Goal: Task Accomplishment & Management: Complete application form

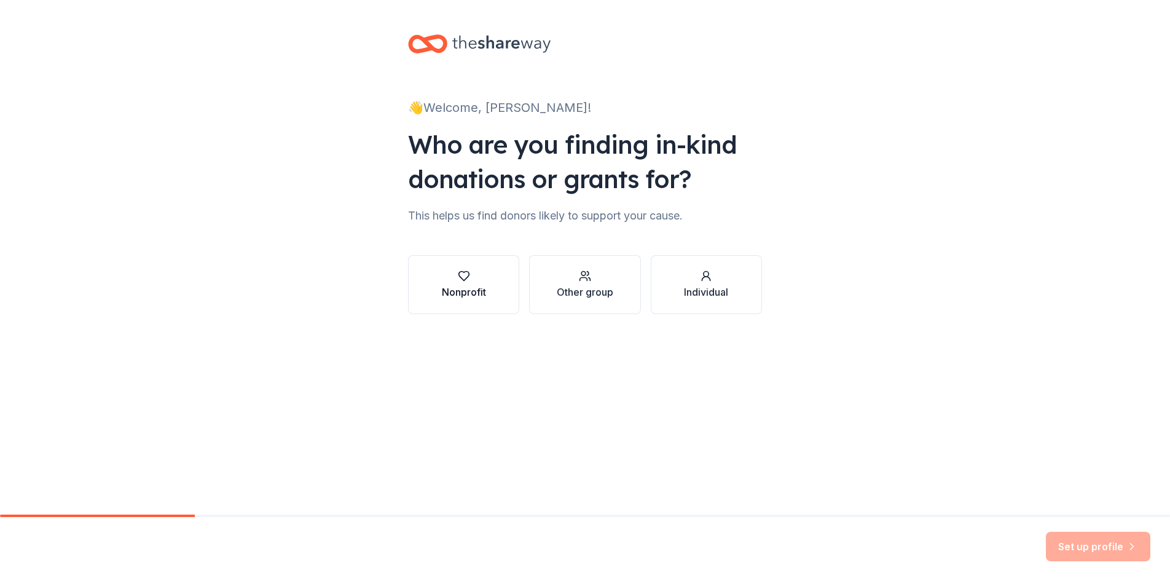
click at [458, 278] on icon "button" at bounding box center [464, 276] width 12 height 12
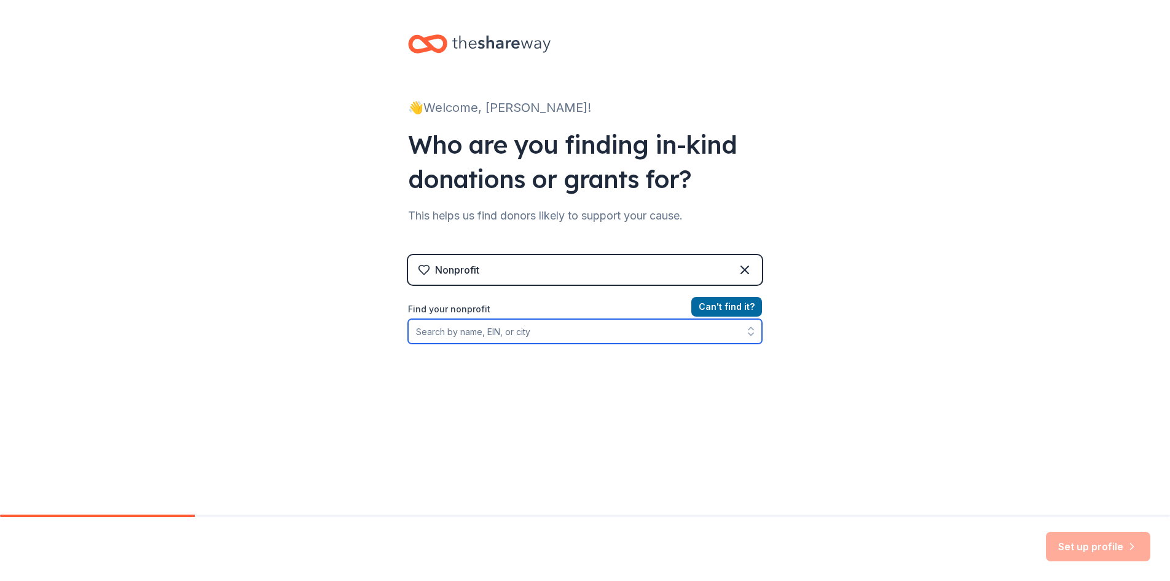
click at [517, 335] on input "Find your nonprofit" at bounding box center [585, 331] width 354 height 25
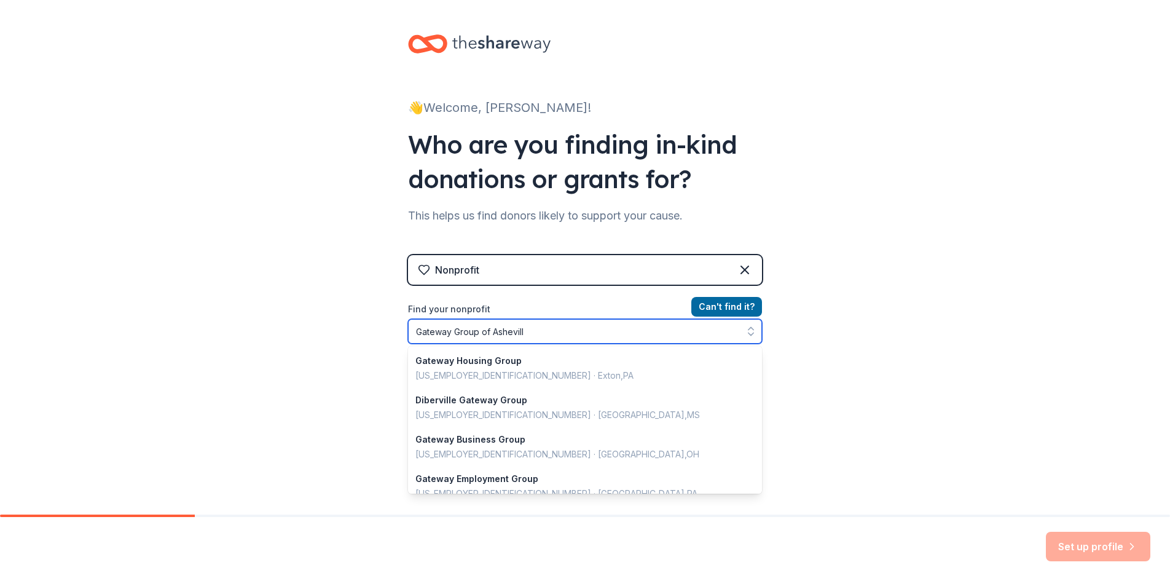
type input "Gateway Group of [GEOGRAPHIC_DATA]"
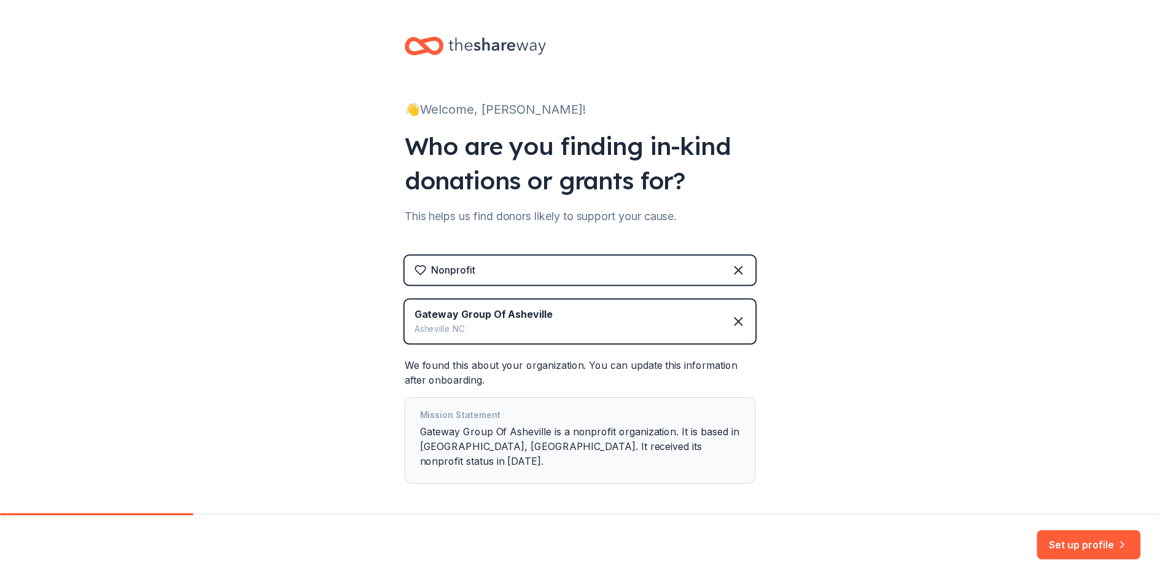
scroll to position [39, 0]
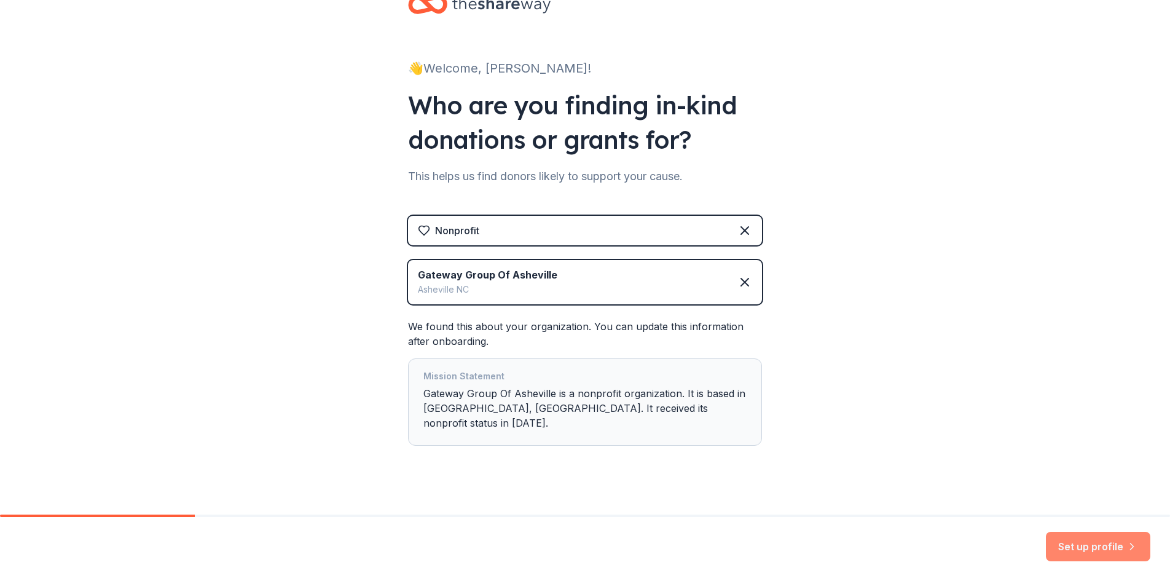
click at [1108, 545] on button "Set up profile" at bounding box center [1098, 545] width 104 height 29
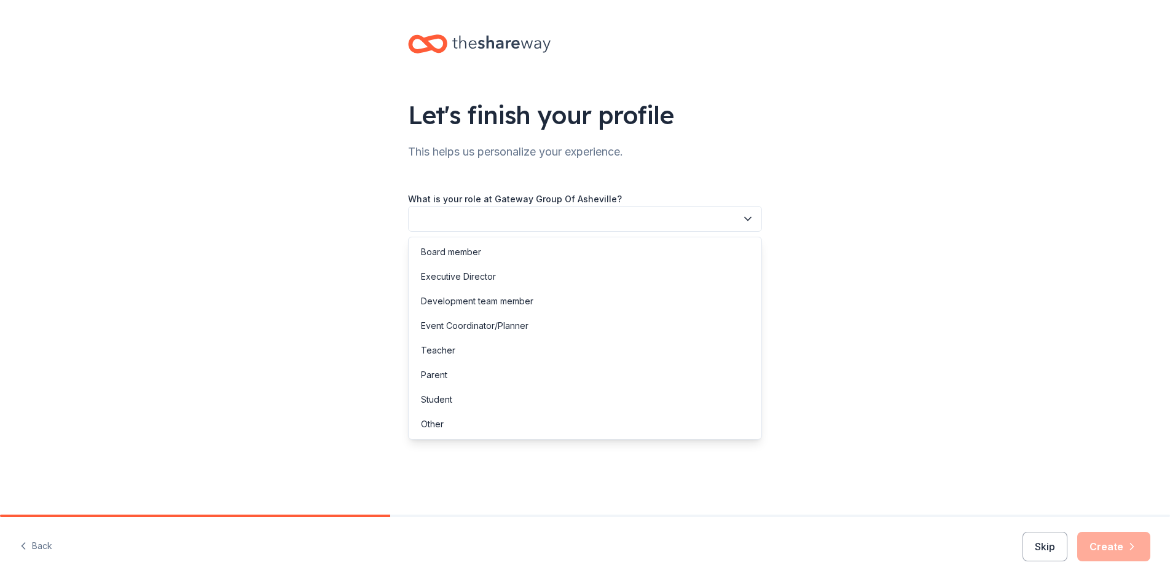
click at [748, 217] on icon "button" at bounding box center [747, 219] width 12 height 12
click at [665, 249] on div "Board member" at bounding box center [585, 252] width 348 height 25
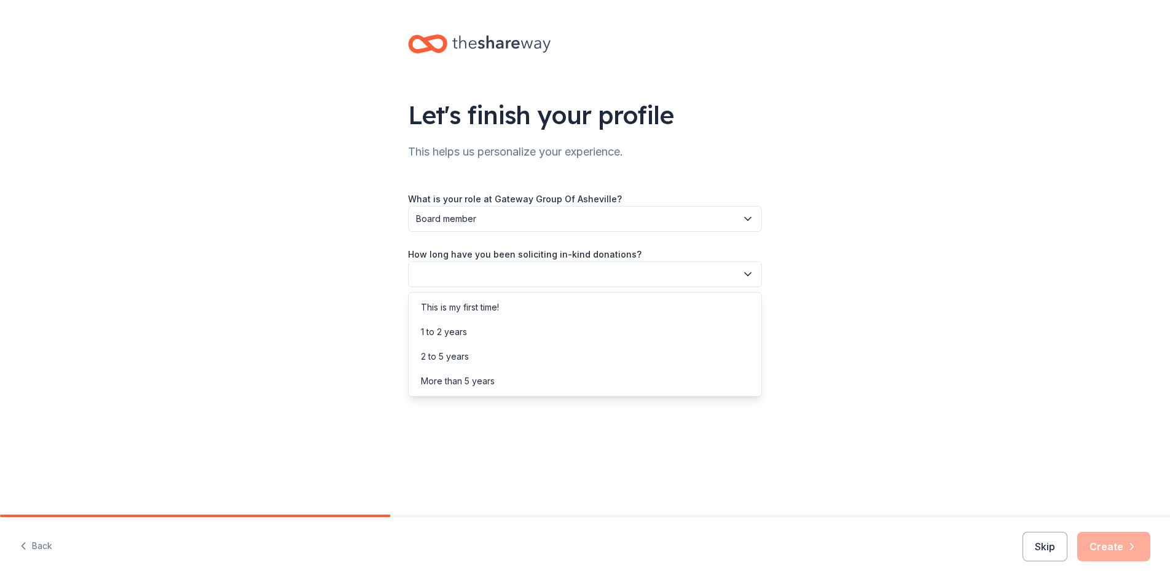
click at [747, 275] on icon "button" at bounding box center [748, 274] width 6 height 3
click at [679, 303] on div "This is my first time!" at bounding box center [585, 307] width 348 height 25
click at [746, 329] on icon "button" at bounding box center [747, 329] width 12 height 12
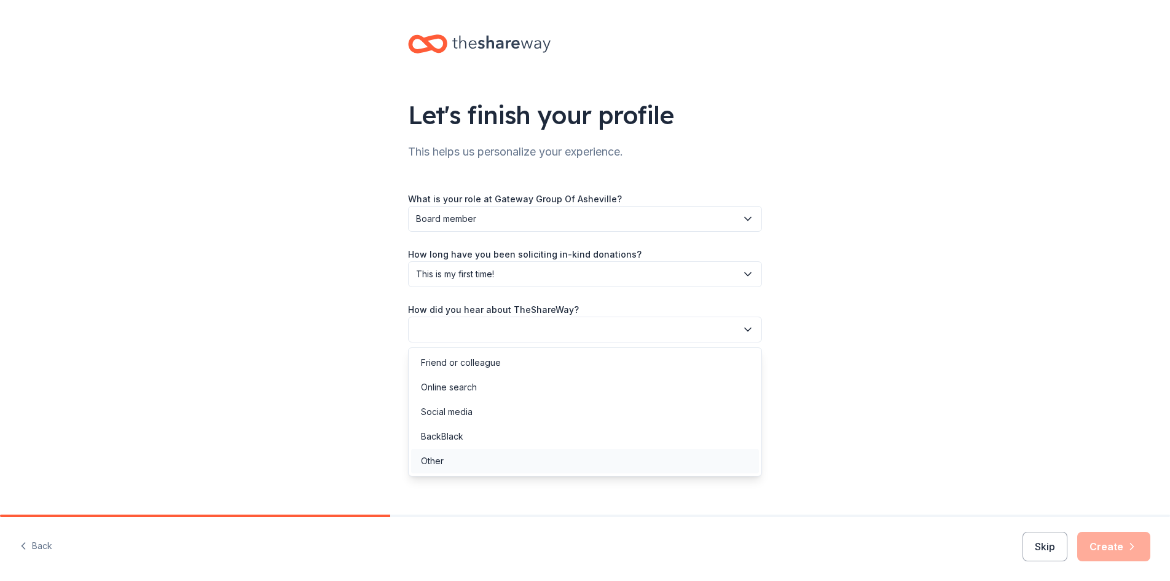
click at [617, 458] on div "Other" at bounding box center [585, 460] width 348 height 25
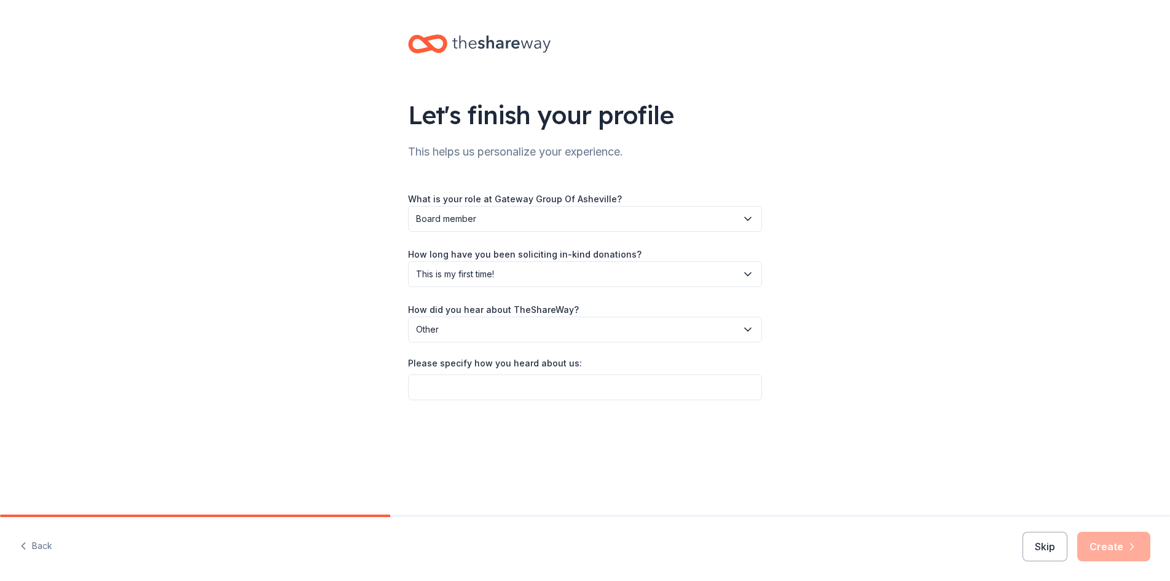
click at [747, 325] on icon "button" at bounding box center [747, 329] width 12 height 12
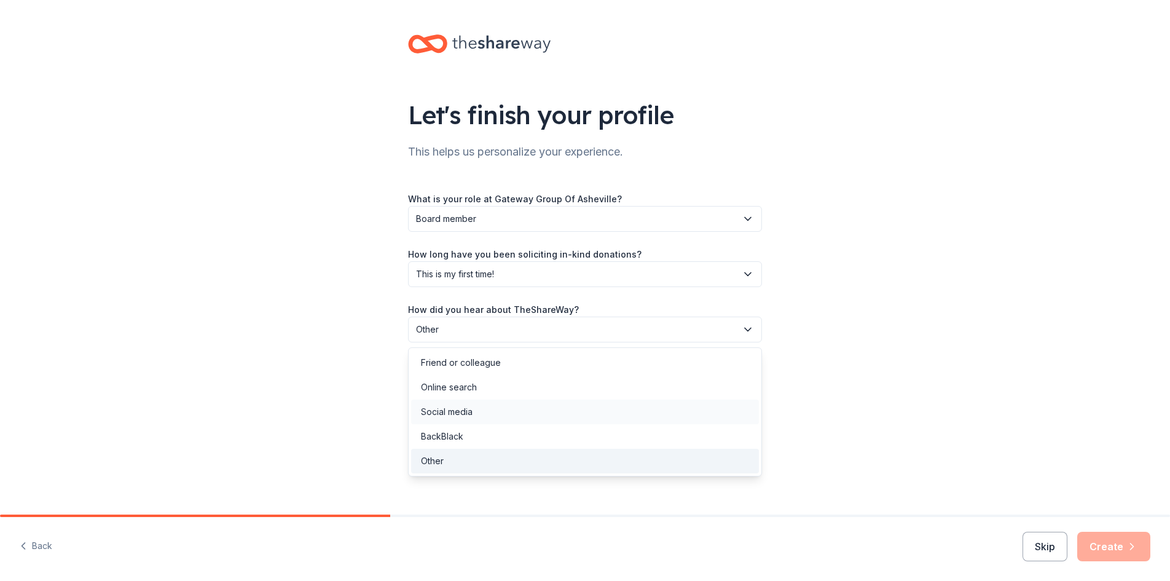
click at [675, 413] on div "Social media" at bounding box center [585, 411] width 348 height 25
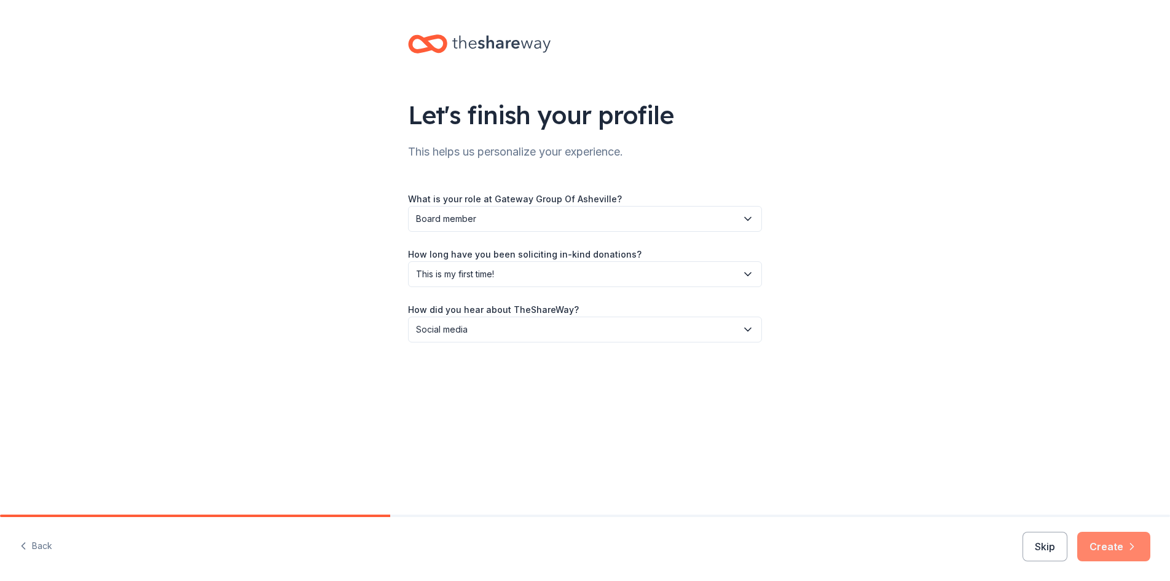
click at [1116, 546] on button "Create" at bounding box center [1113, 545] width 73 height 29
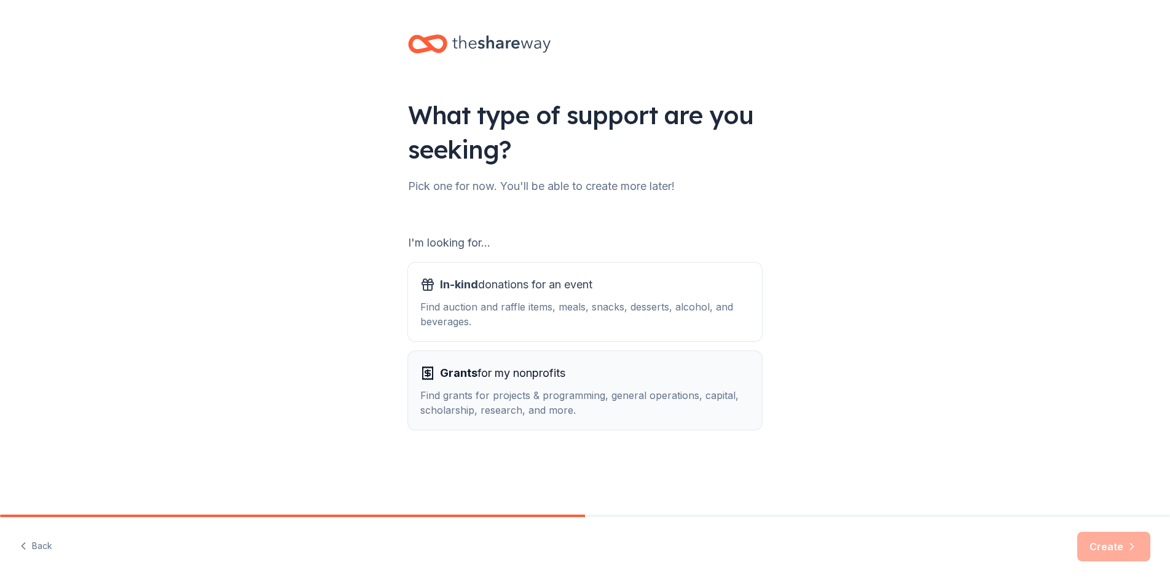
click at [598, 393] on div "Find grants for projects & programming, general operations, capital, scholarshi…" at bounding box center [584, 402] width 329 height 29
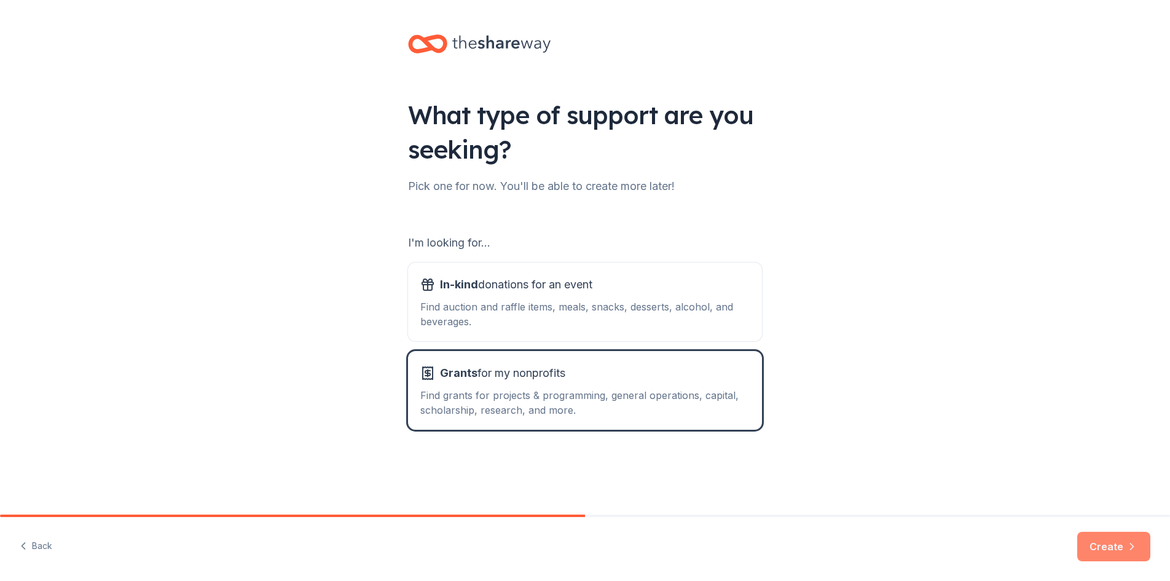
click at [1111, 541] on button "Create" at bounding box center [1113, 545] width 73 height 29
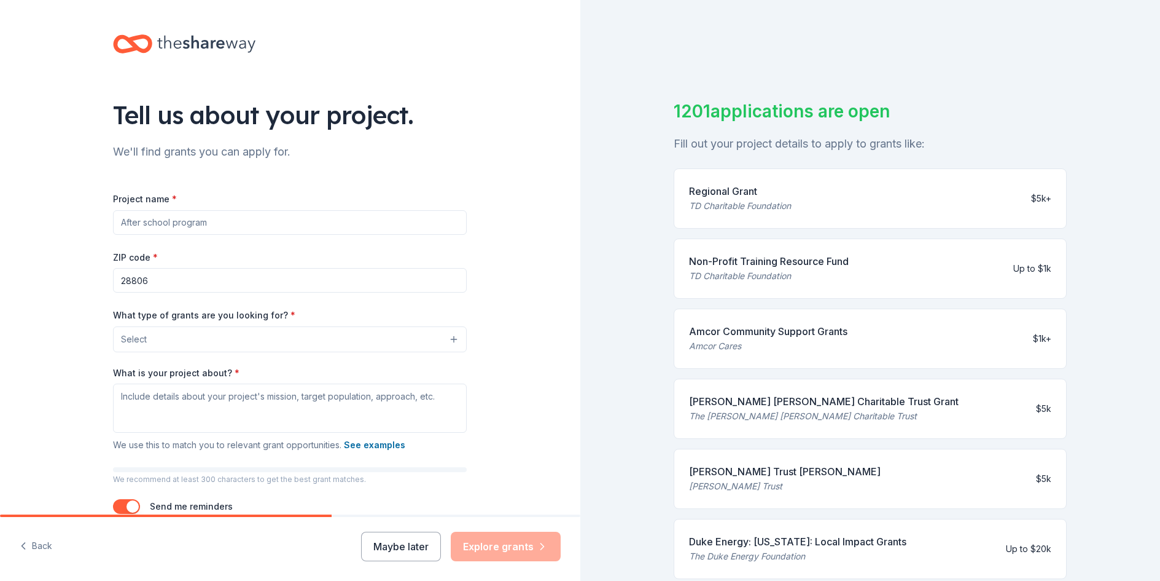
click at [315, 224] on input "Project name *" at bounding box center [290, 222] width 354 height 25
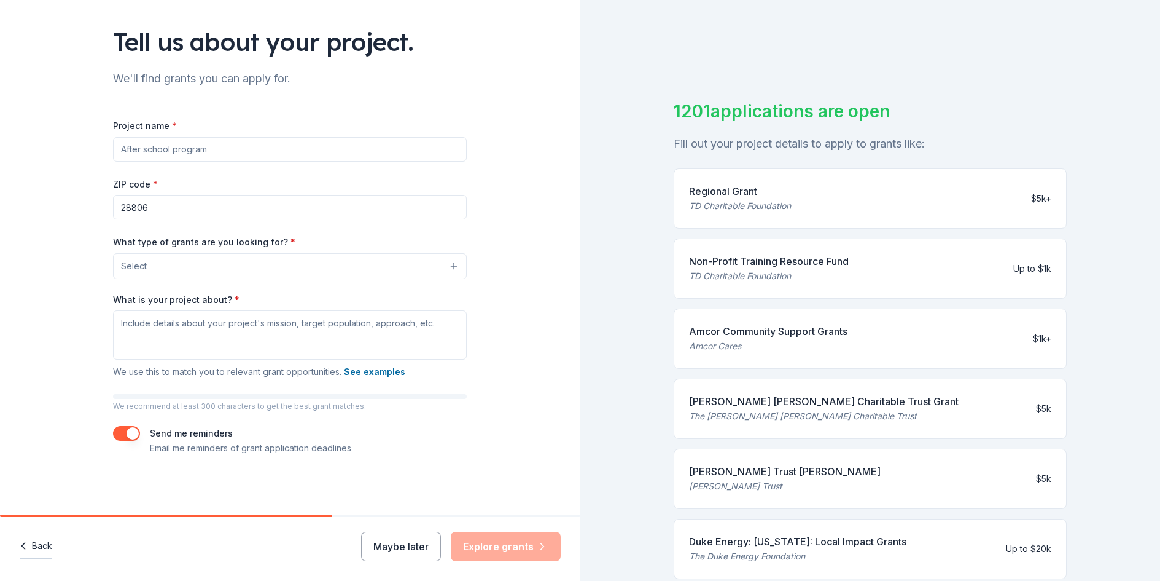
click at [46, 544] on button "Back" at bounding box center [36, 546] width 33 height 26
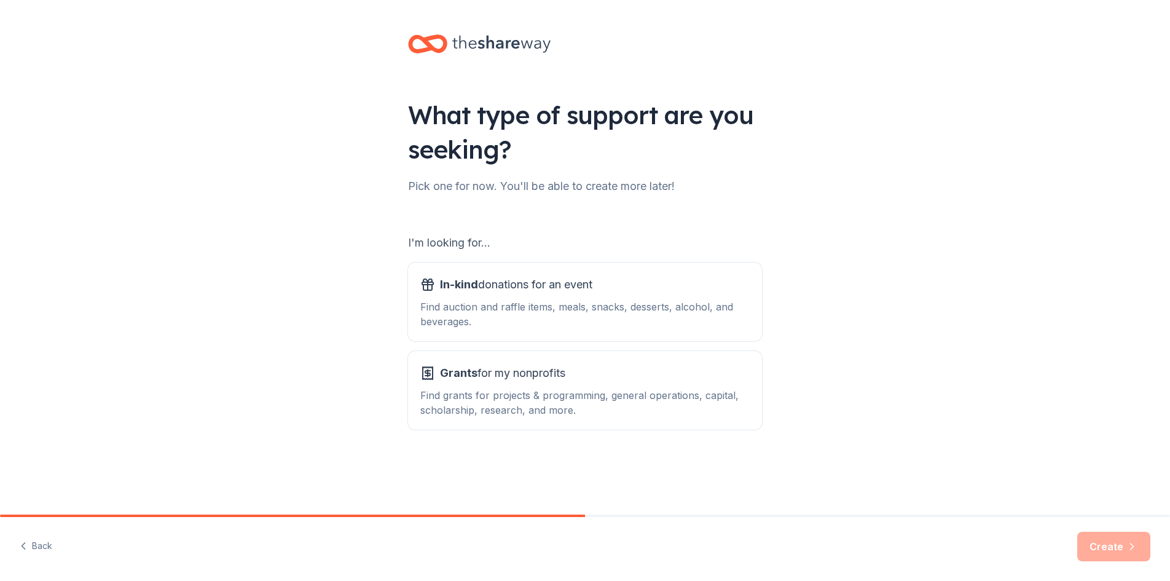
click at [46, 544] on button "Back" at bounding box center [36, 546] width 33 height 26
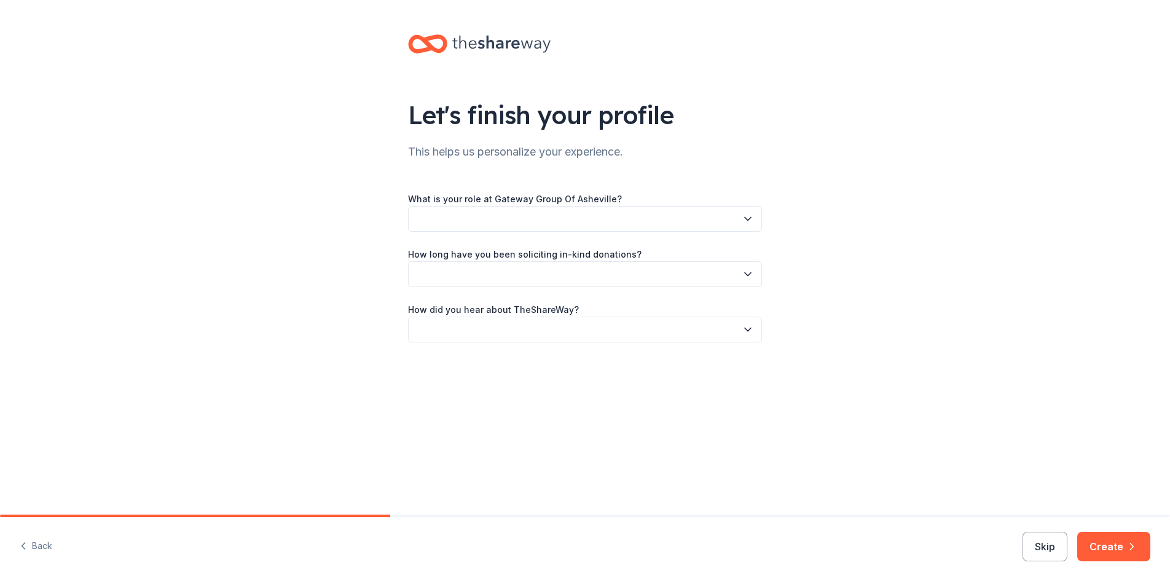
click at [46, 544] on button "Back" at bounding box center [36, 546] width 33 height 26
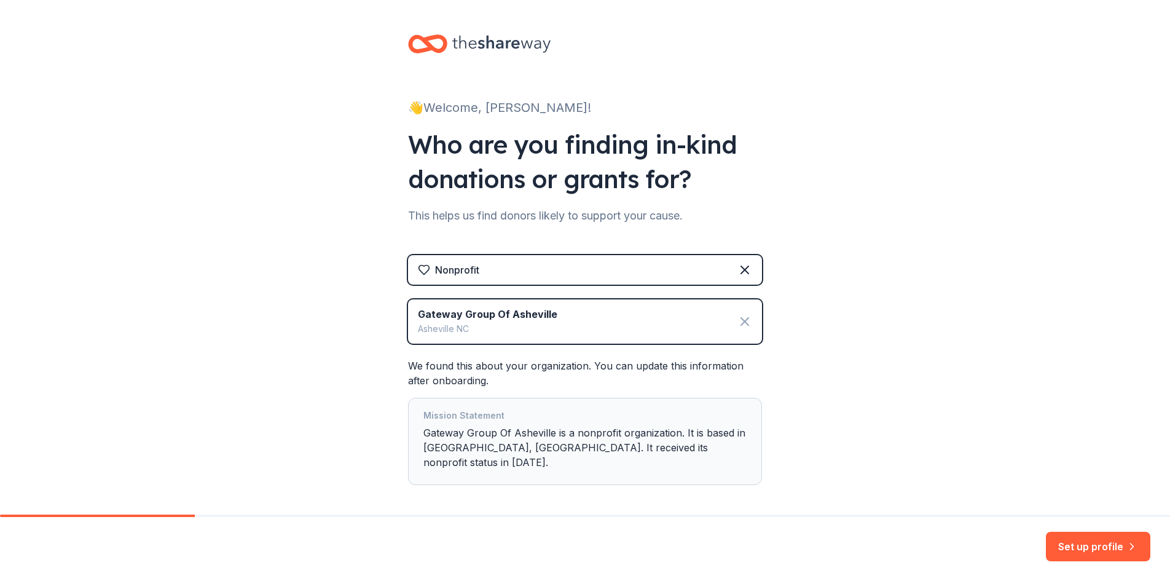
click at [741, 323] on icon at bounding box center [744, 321] width 7 height 7
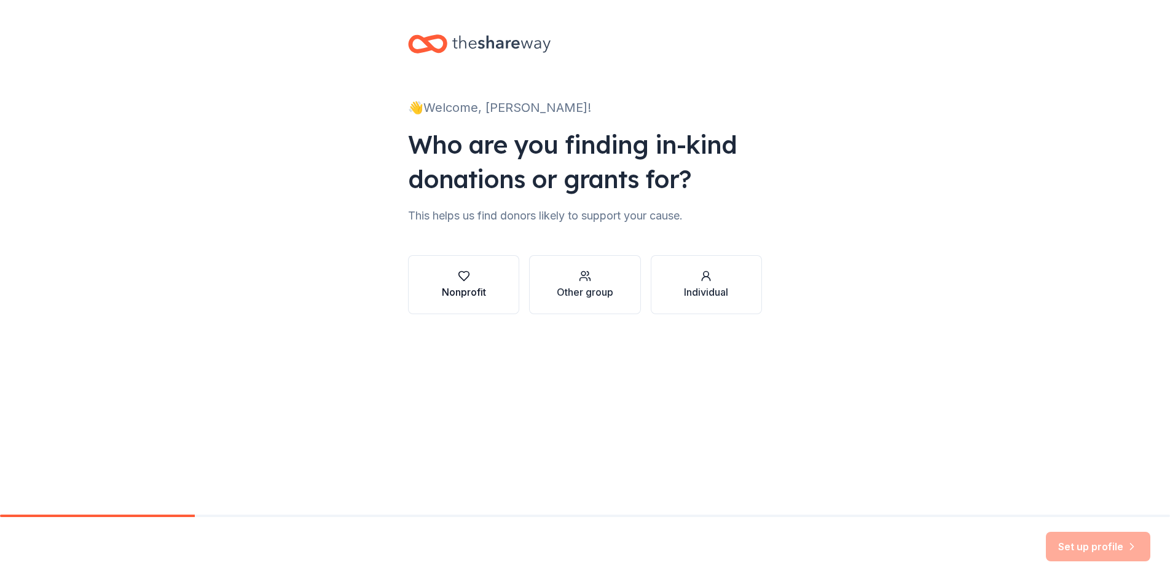
click at [462, 285] on div "Nonprofit" at bounding box center [464, 291] width 44 height 15
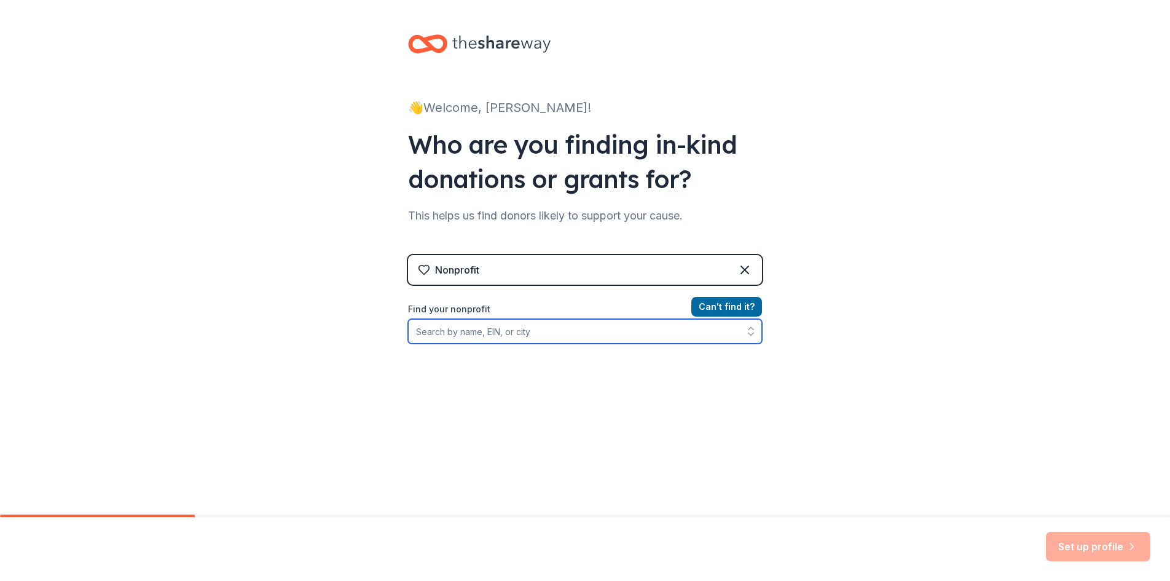
click at [533, 334] on input "Find your nonprofit" at bounding box center [585, 331] width 354 height 25
type input "Gateway to Greater"
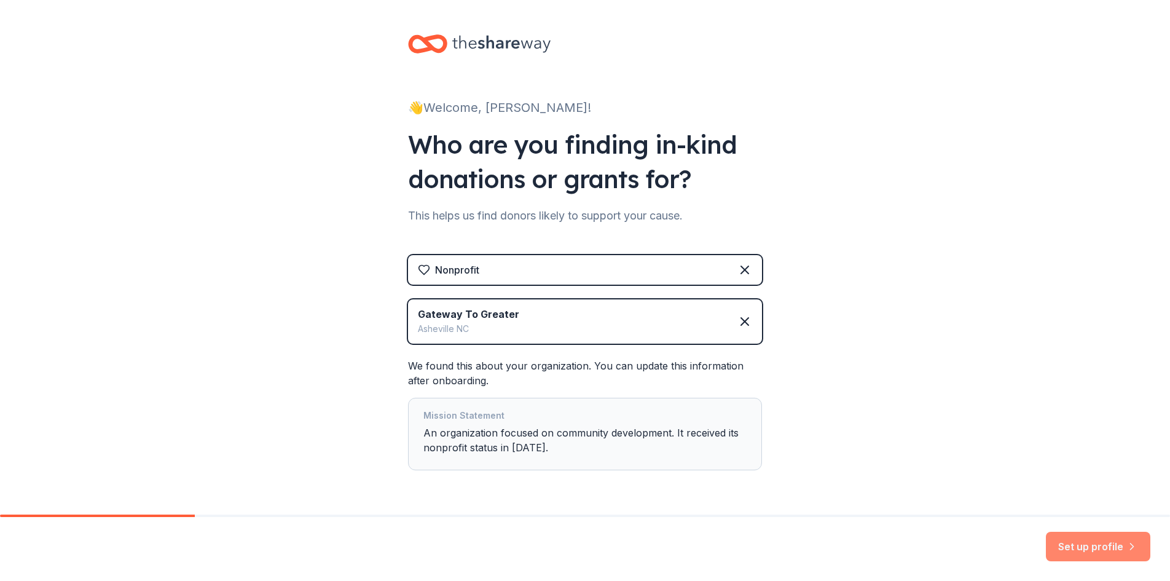
click at [1103, 552] on button "Set up profile" at bounding box center [1098, 545] width 104 height 29
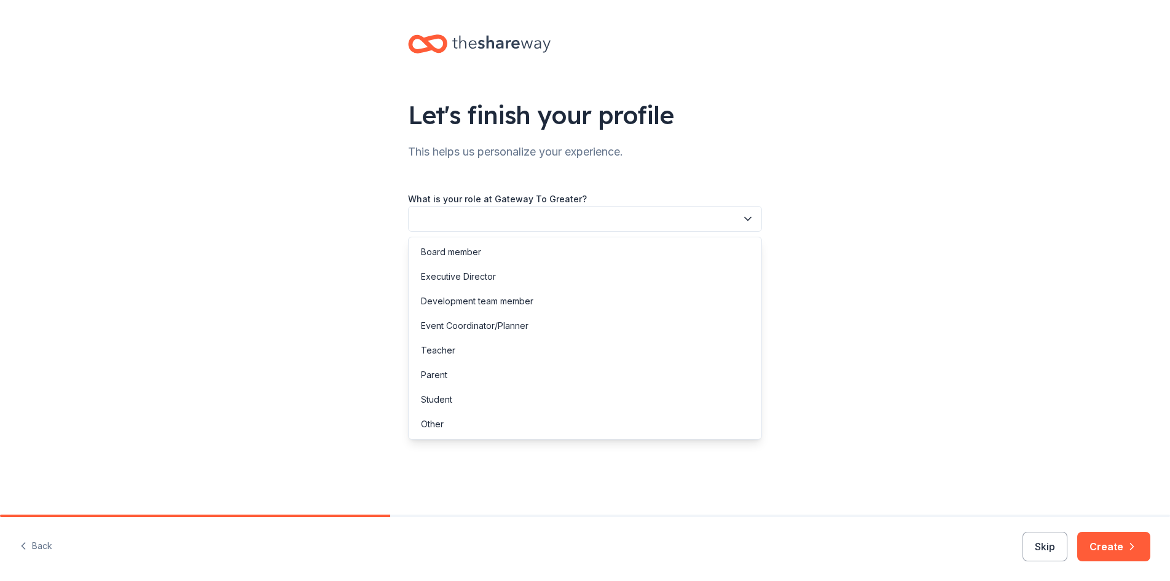
click at [744, 217] on icon "button" at bounding box center [747, 219] width 12 height 12
click at [681, 272] on div "Executive Director" at bounding box center [585, 276] width 348 height 25
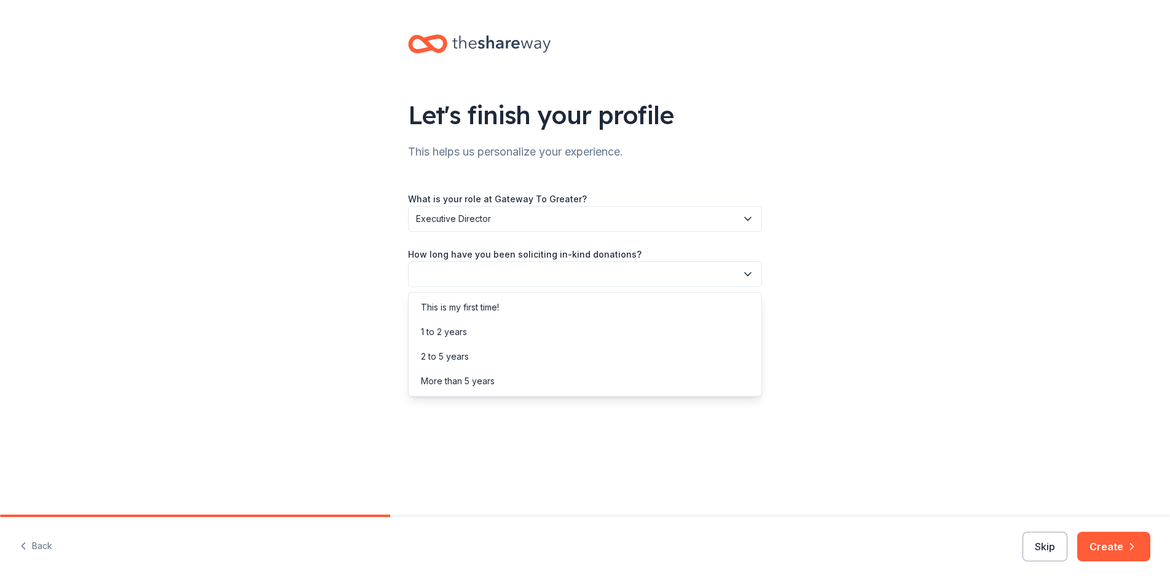
click at [746, 275] on icon "button" at bounding box center [747, 274] width 12 height 12
click at [678, 302] on div "This is my first time!" at bounding box center [585, 307] width 348 height 25
click at [746, 333] on icon "button" at bounding box center [747, 329] width 12 height 12
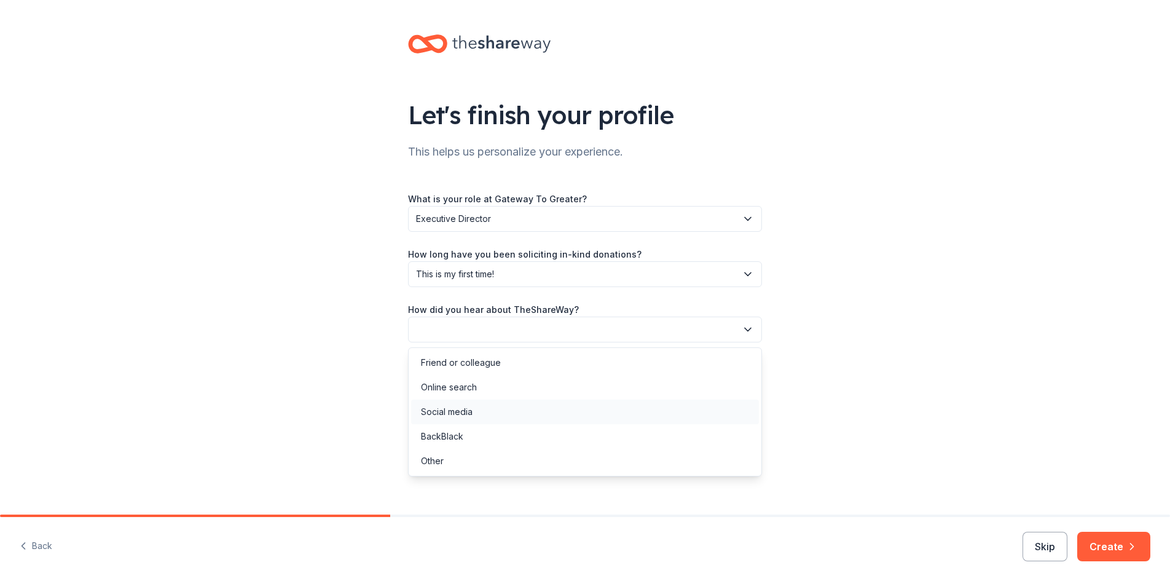
click at [660, 410] on div "Social media" at bounding box center [585, 411] width 348 height 25
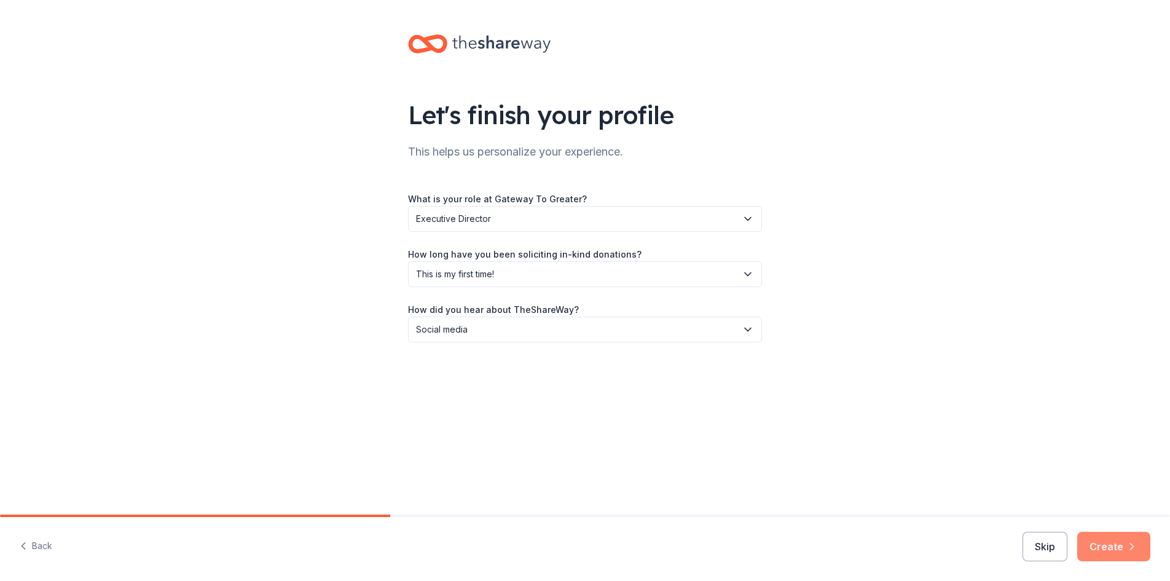
click at [1124, 552] on button "Create" at bounding box center [1113, 545] width 73 height 29
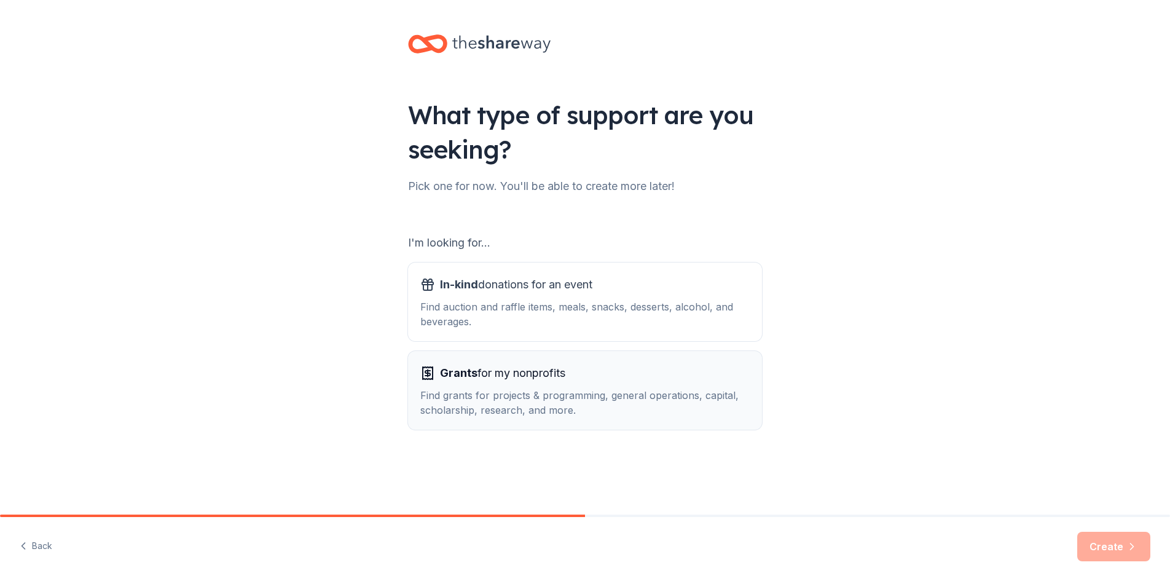
click at [541, 402] on div "Find grants for projects & programming, general operations, capital, scholarshi…" at bounding box center [584, 402] width 329 height 29
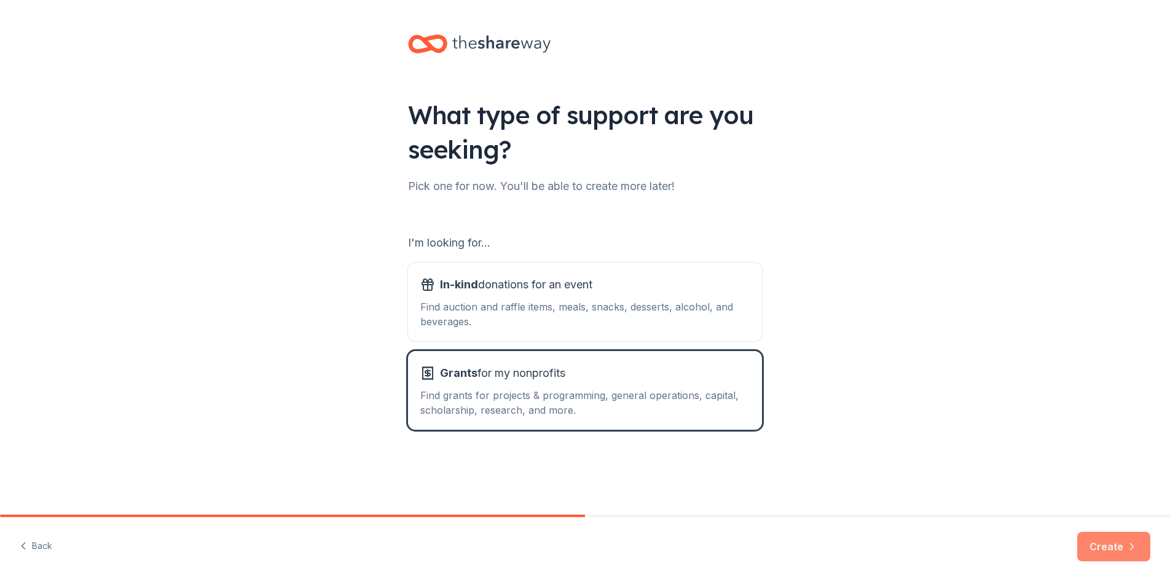
click at [1111, 545] on button "Create" at bounding box center [1113, 545] width 73 height 29
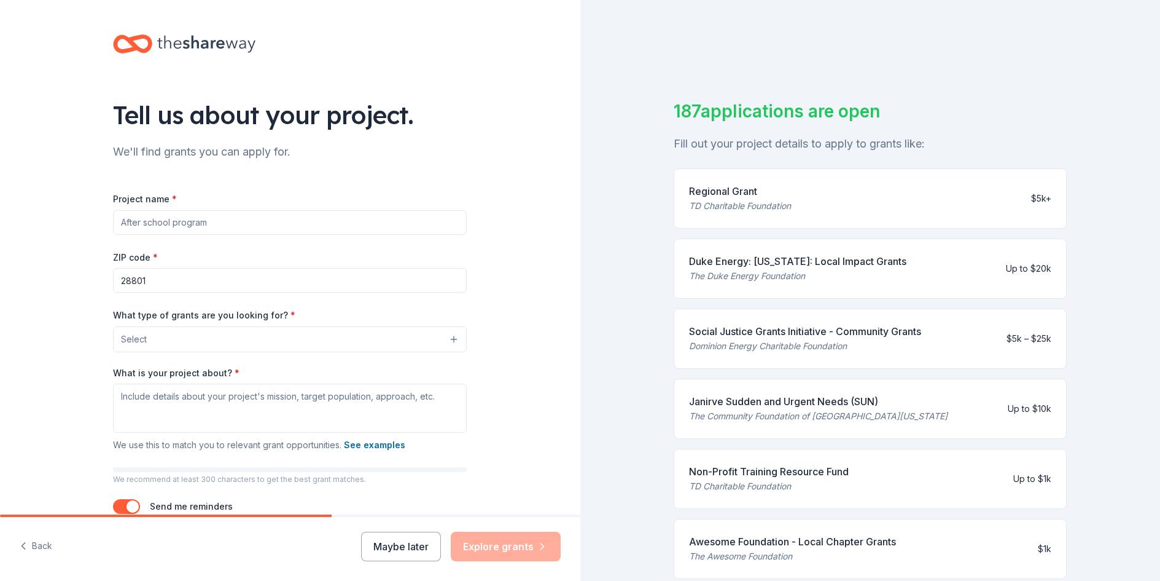
click at [353, 222] on input "Project name *" at bounding box center [290, 222] width 354 height 25
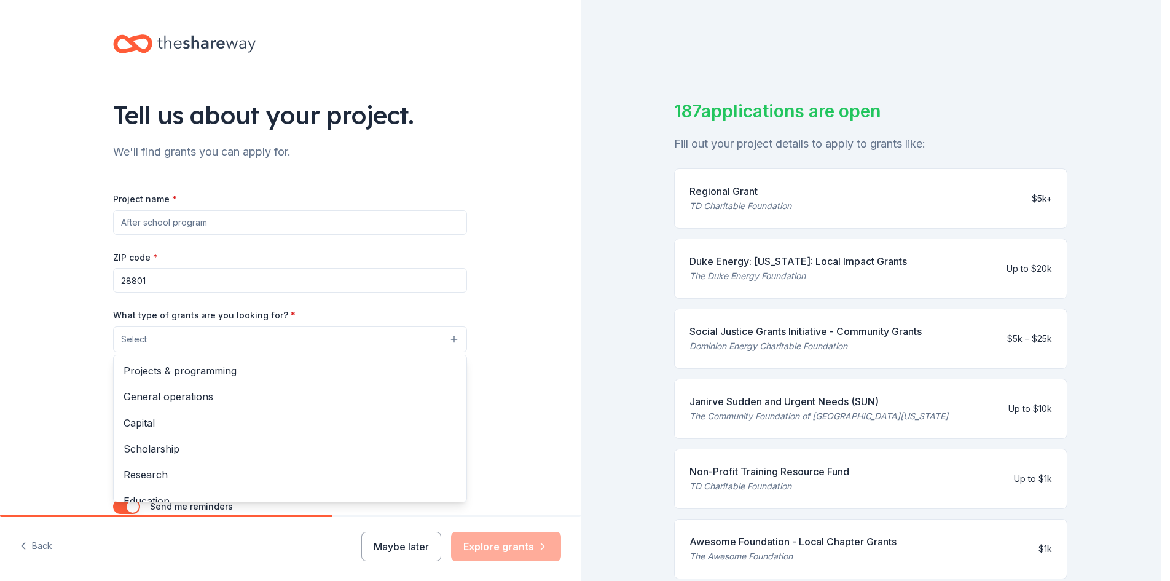
click at [450, 340] on button "Select" at bounding box center [290, 339] width 354 height 26
click at [393, 368] on span "Projects & programming" at bounding box center [289, 370] width 333 height 16
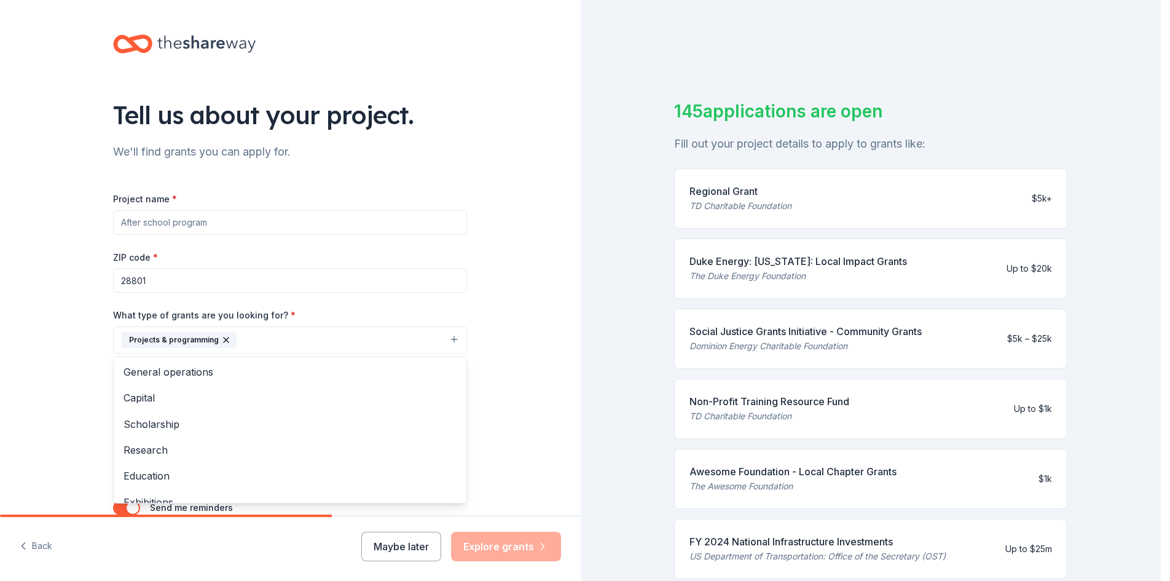
click at [195, 219] on div "Project name * ZIP code * 28801 What type of grants are you looking for? * Proj…" at bounding box center [290, 360] width 354 height 338
click at [195, 219] on input "Project name *" at bounding box center [290, 222] width 354 height 25
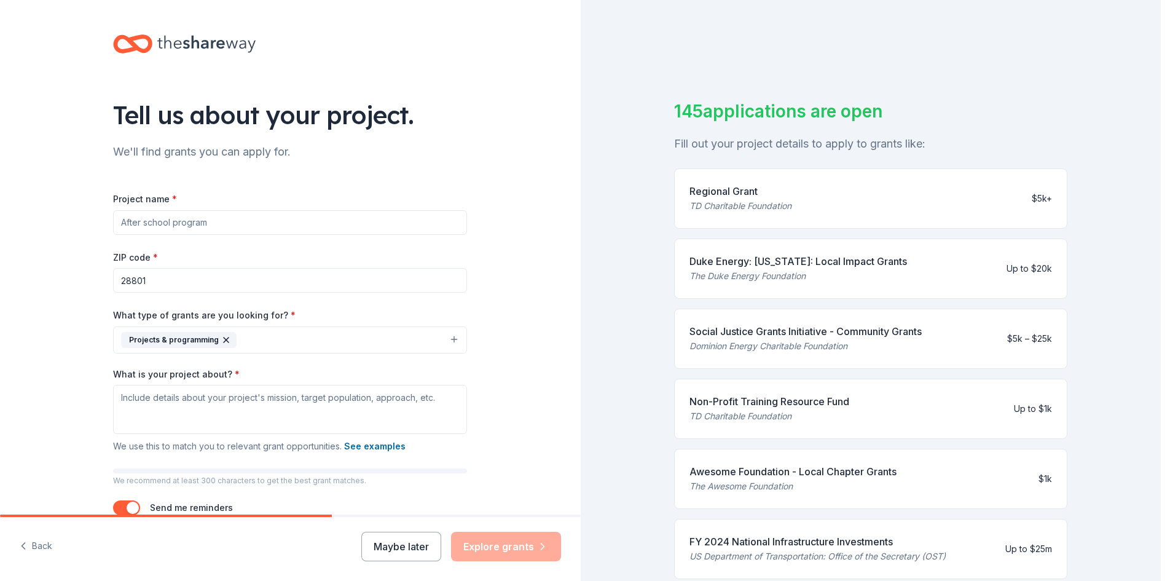
click at [448, 342] on button "Projects & programming" at bounding box center [290, 339] width 354 height 27
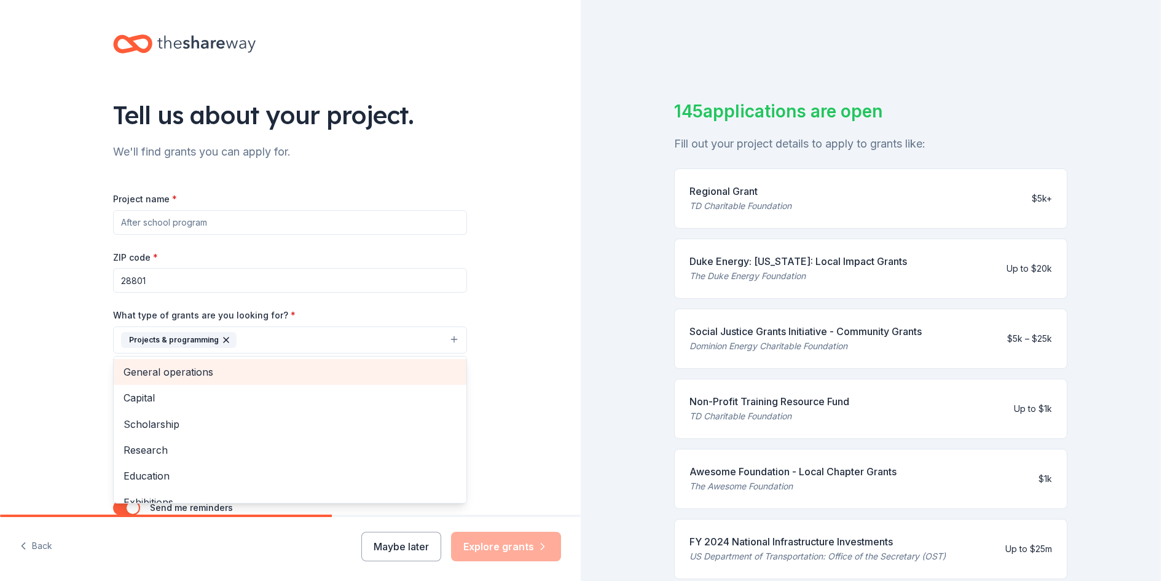
click at [299, 377] on span "General operations" at bounding box center [289, 372] width 333 height 16
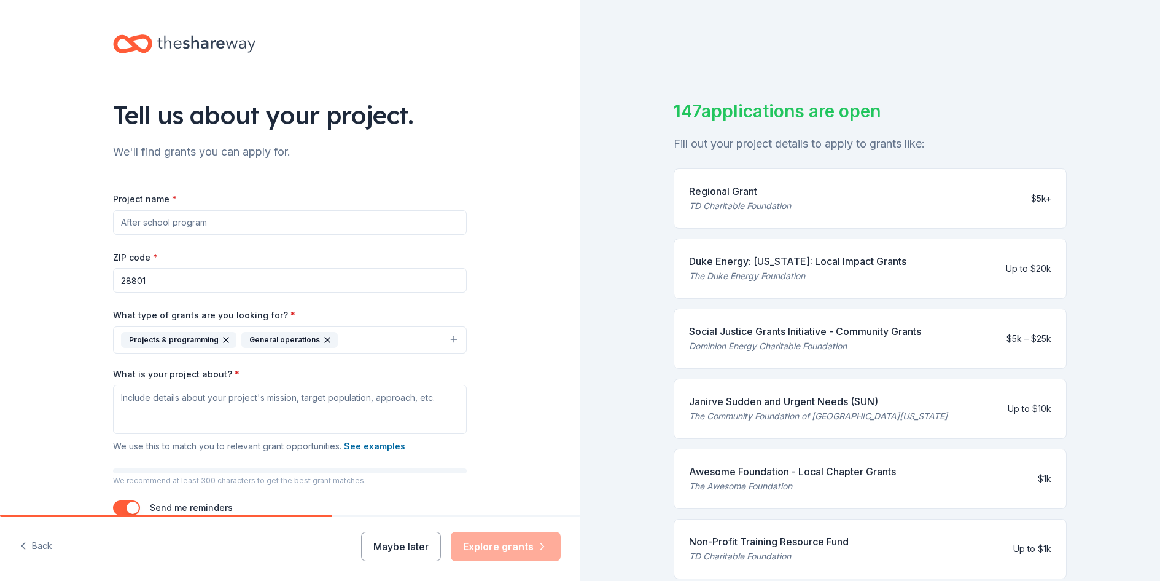
click at [447, 339] on button "Projects & programming General operations" at bounding box center [290, 339] width 354 height 27
click at [447, 339] on button "Projects & programming General operations" at bounding box center [292, 339] width 354 height 27
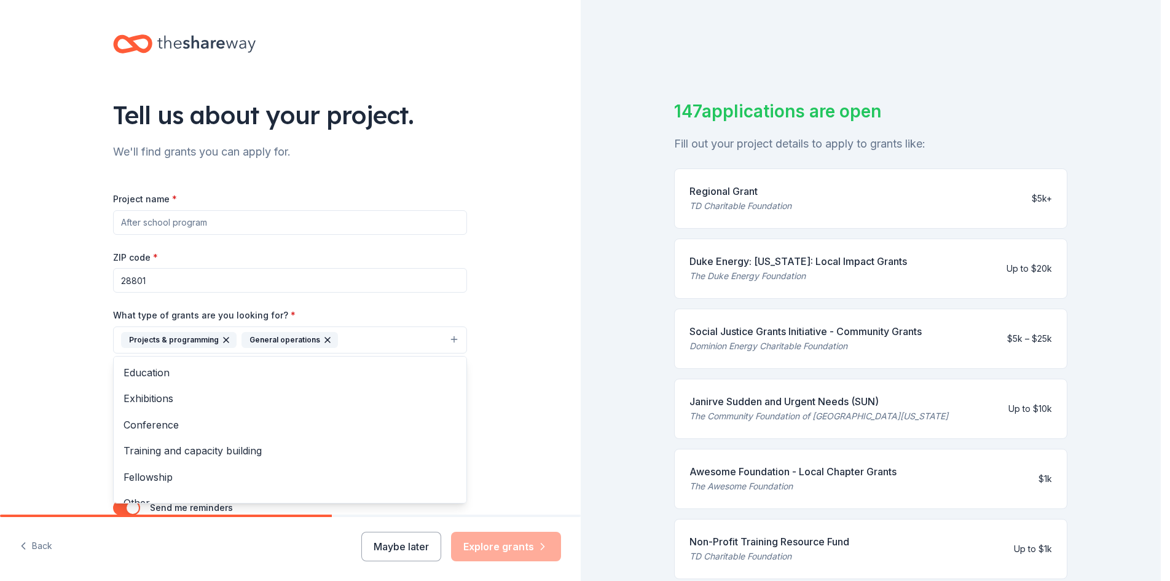
scroll to position [93, 0]
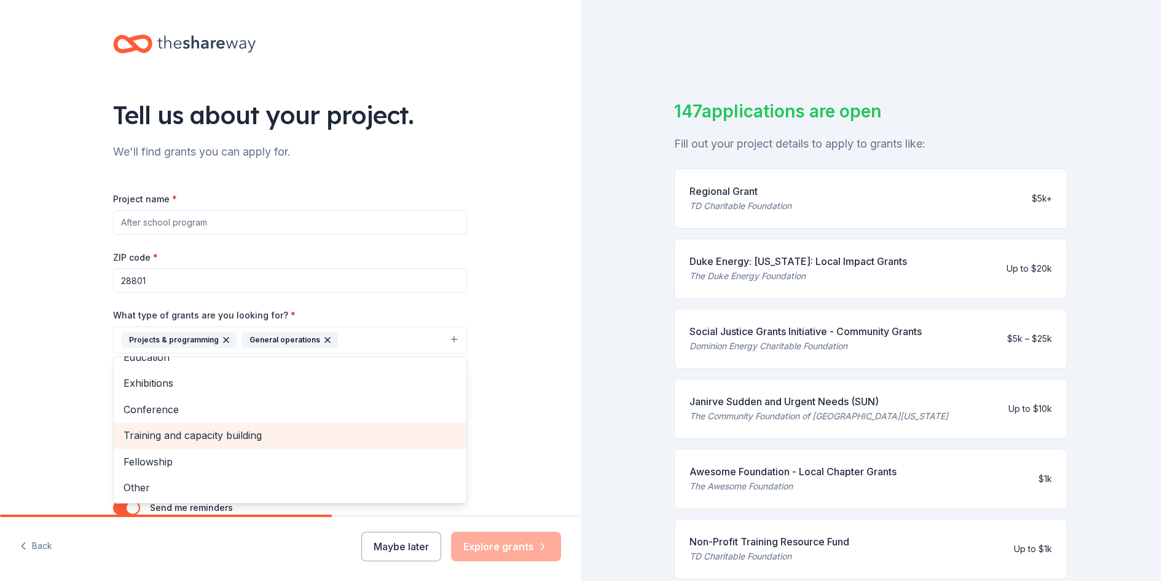
click at [254, 435] on span "Training and capacity building" at bounding box center [289, 435] width 333 height 16
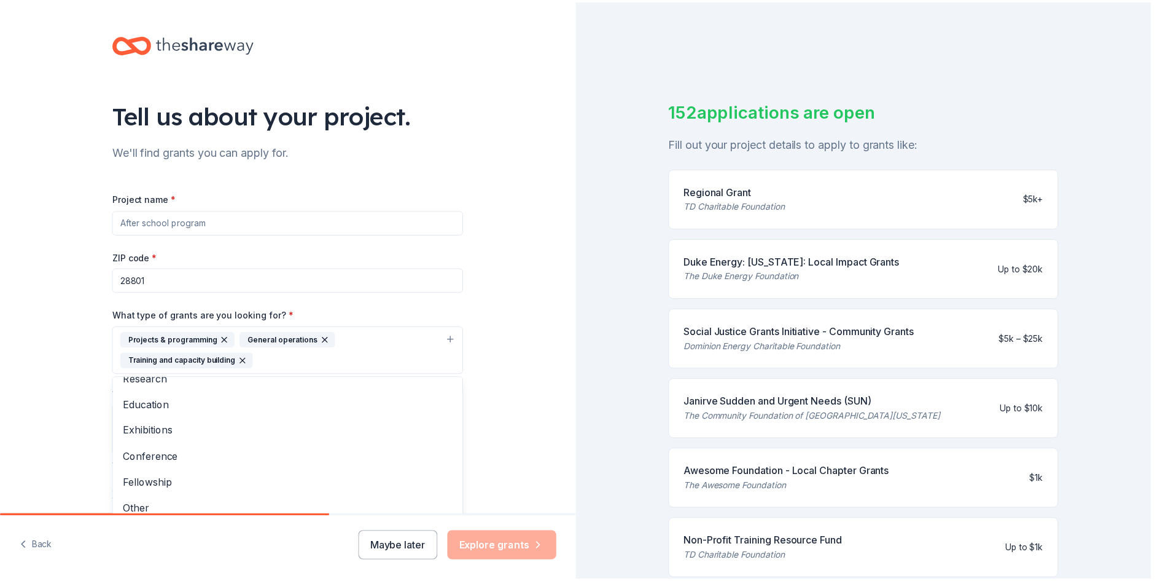
scroll to position [67, 0]
click at [246, 219] on div "Project name * ZIP code * 28801 What type of grants are you looking for? * Proj…" at bounding box center [290, 370] width 354 height 359
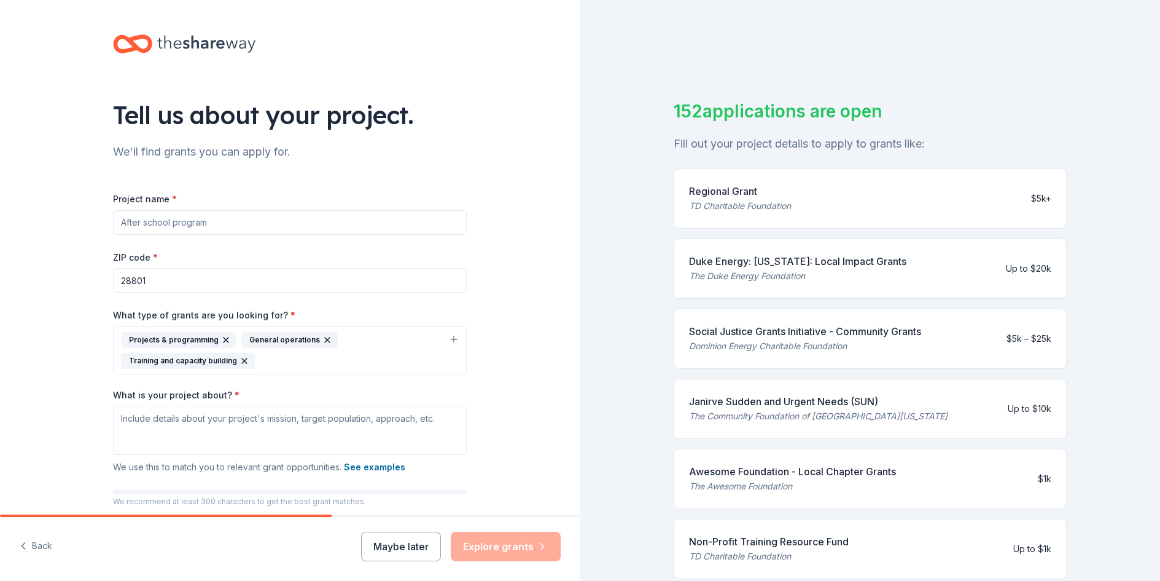
click at [230, 222] on input "Project name *" at bounding box center [290, 222] width 354 height 25
type input "Gateway to Greater Financial Literacy"
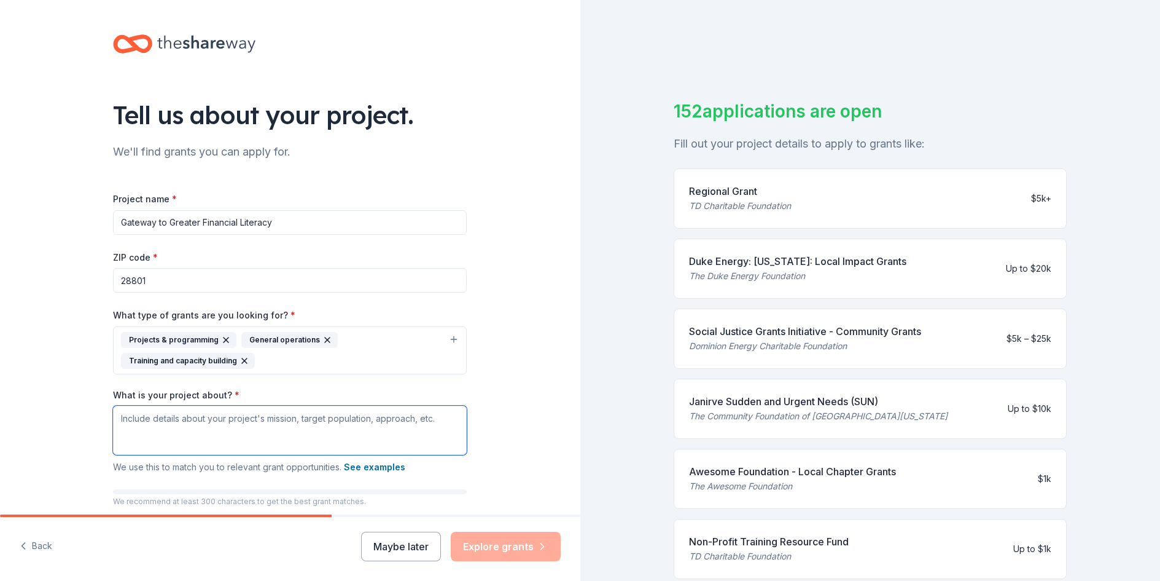
click at [240, 415] on textarea "What is your project about? *" at bounding box center [290, 429] width 354 height 49
paste textarea "ateway to Greater provides financial literacy and support services to marginali…"
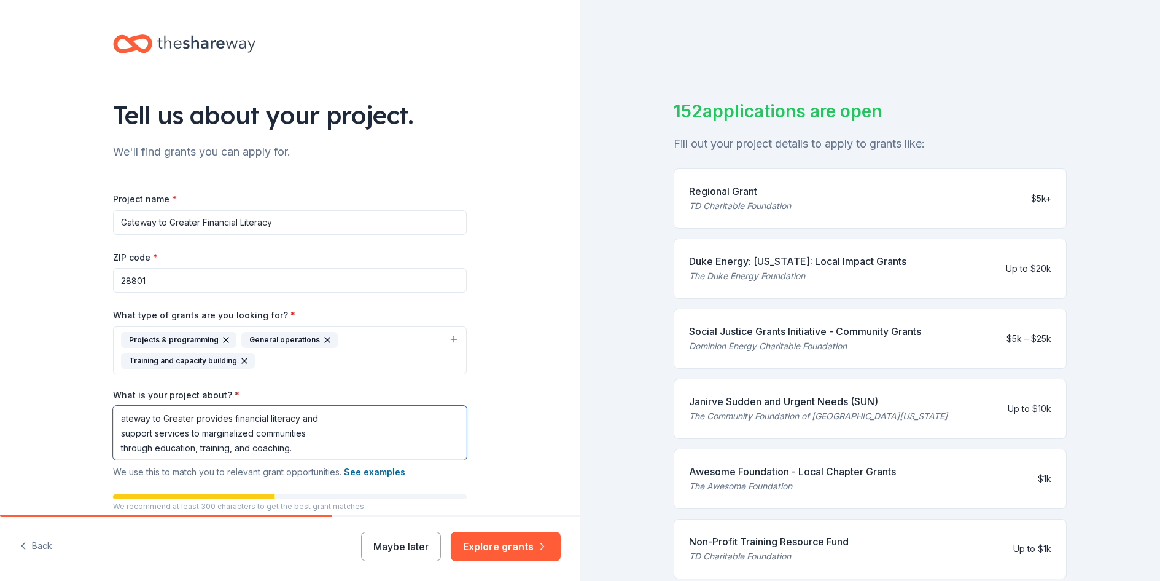
click at [114, 417] on textarea "ateway to Greater provides financial literacy and support services to marginali…" at bounding box center [290, 432] width 354 height 54
click at [118, 432] on textarea "Gateway to Greater provides financial literacy and support services to marginal…" at bounding box center [290, 432] width 354 height 54
click at [114, 448] on textarea "Gateway to Greater provides financial literacy and support services to marginal…" at bounding box center [290, 432] width 354 height 54
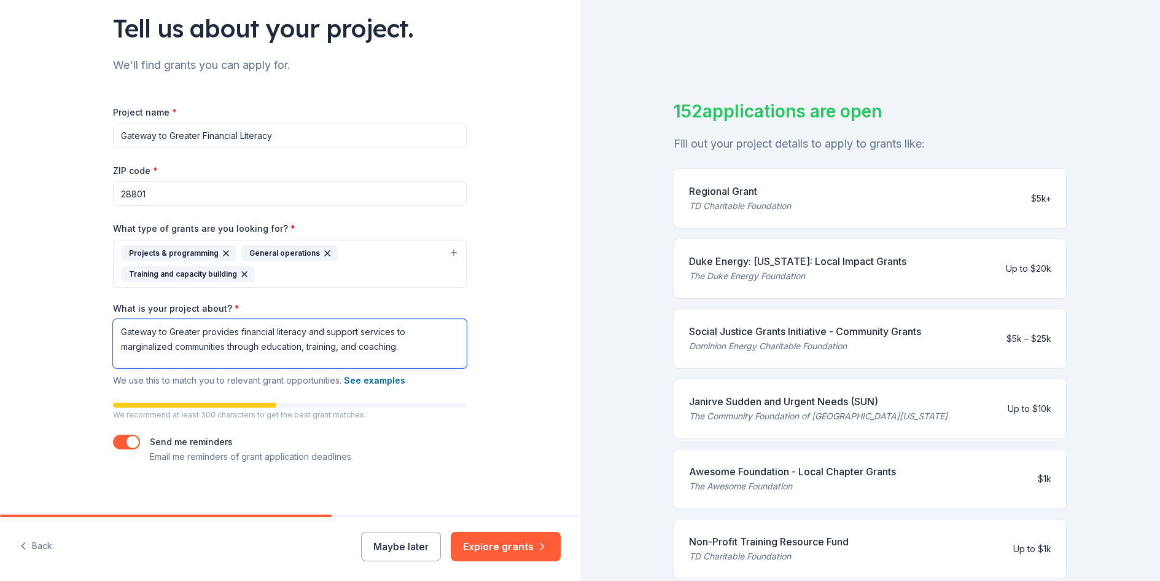
scroll to position [95, 0]
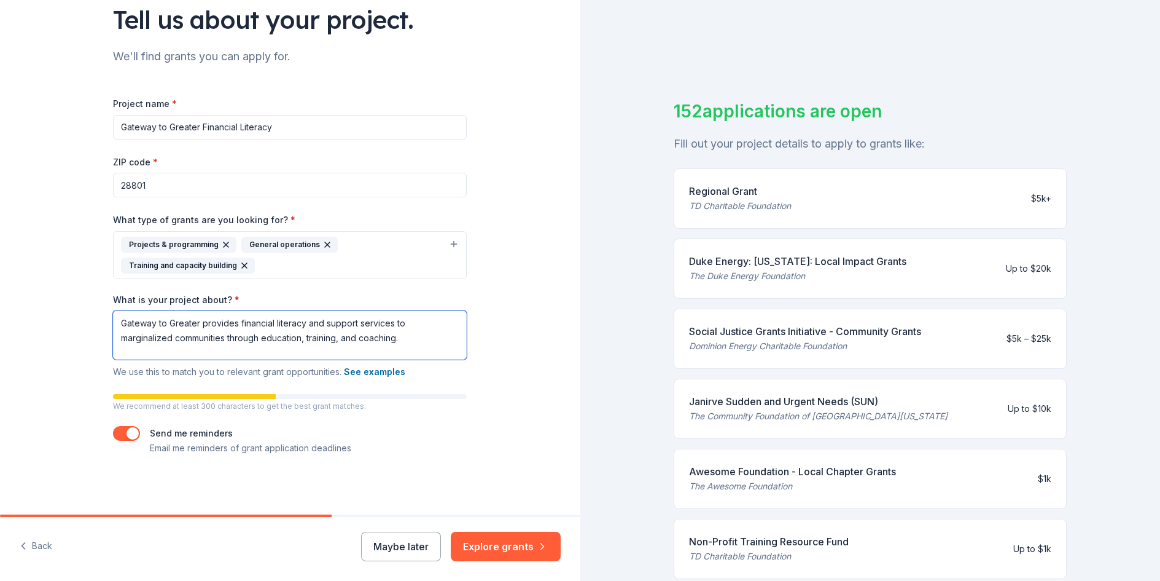
type textarea "Gateway to Greater provides financial literacy and support services to marginal…"
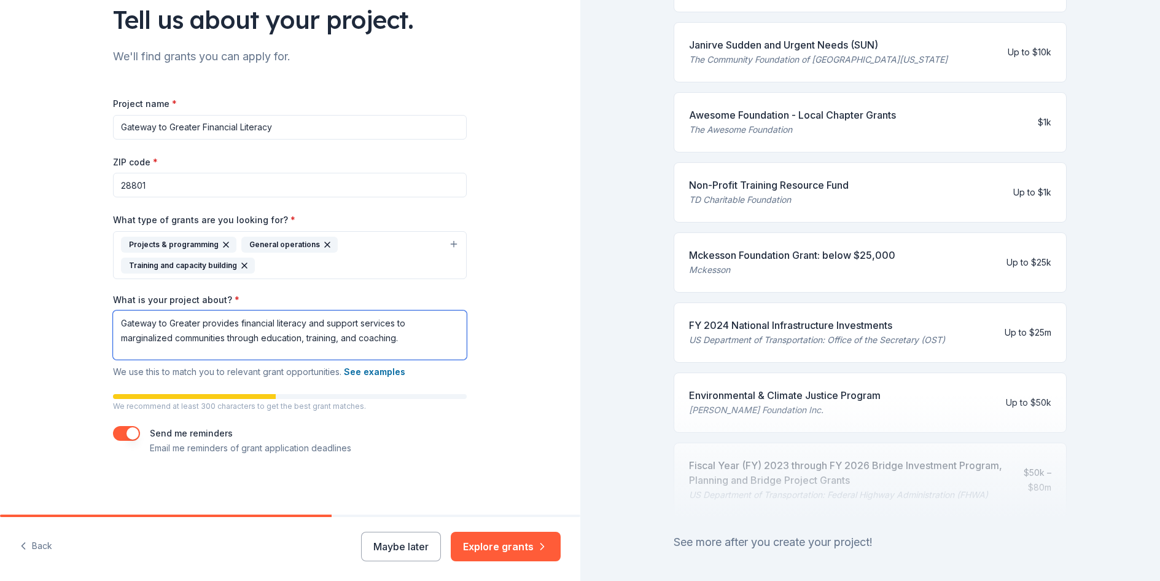
scroll to position [415, 0]
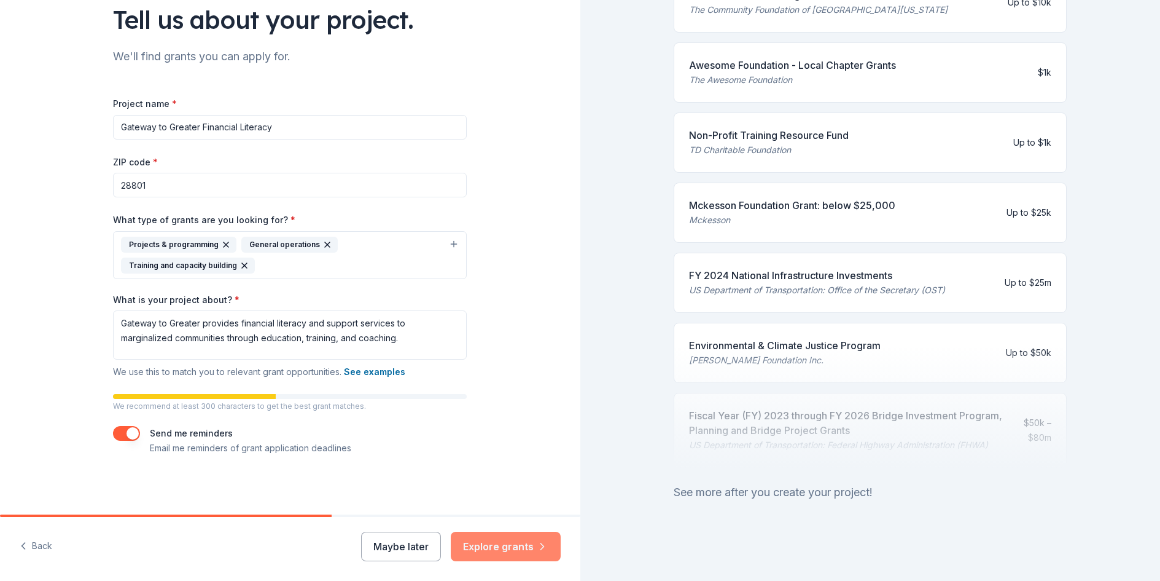
click at [504, 544] on button "Explore grants" at bounding box center [506, 545] width 110 height 29
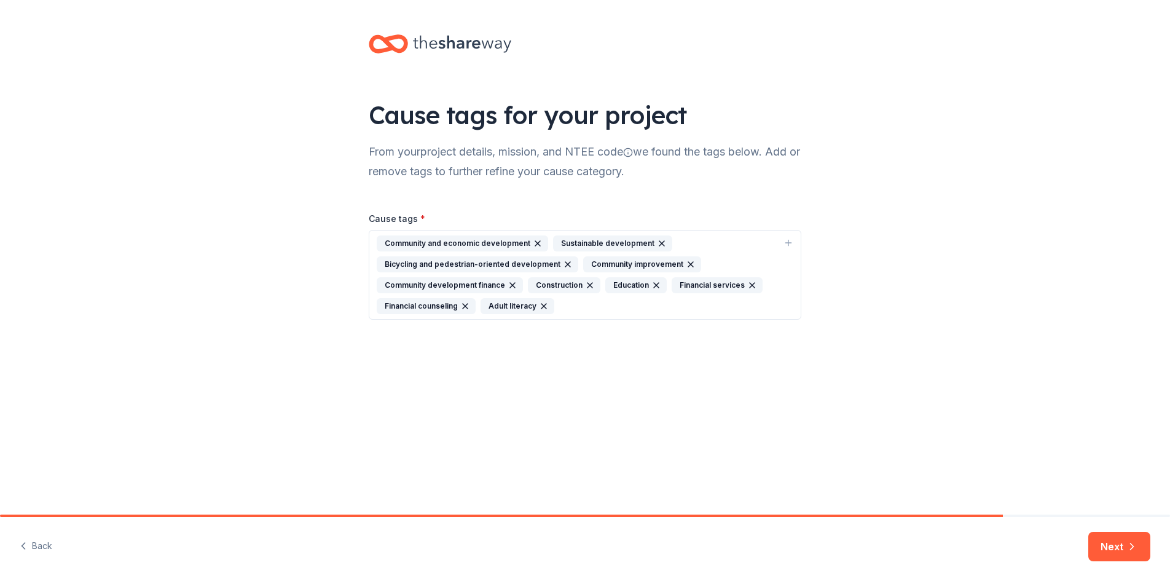
click at [563, 265] on icon "button" at bounding box center [568, 264] width 10 height 10
click at [710, 263] on icon "button" at bounding box center [712, 264] width 5 height 5
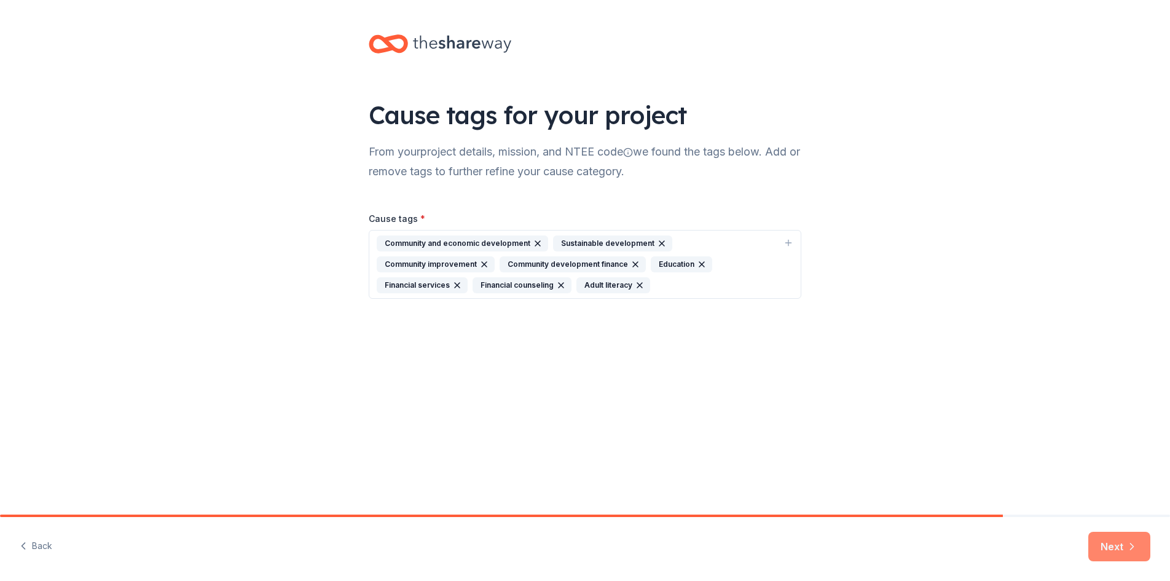
click at [1111, 544] on button "Next" at bounding box center [1119, 545] width 62 height 29
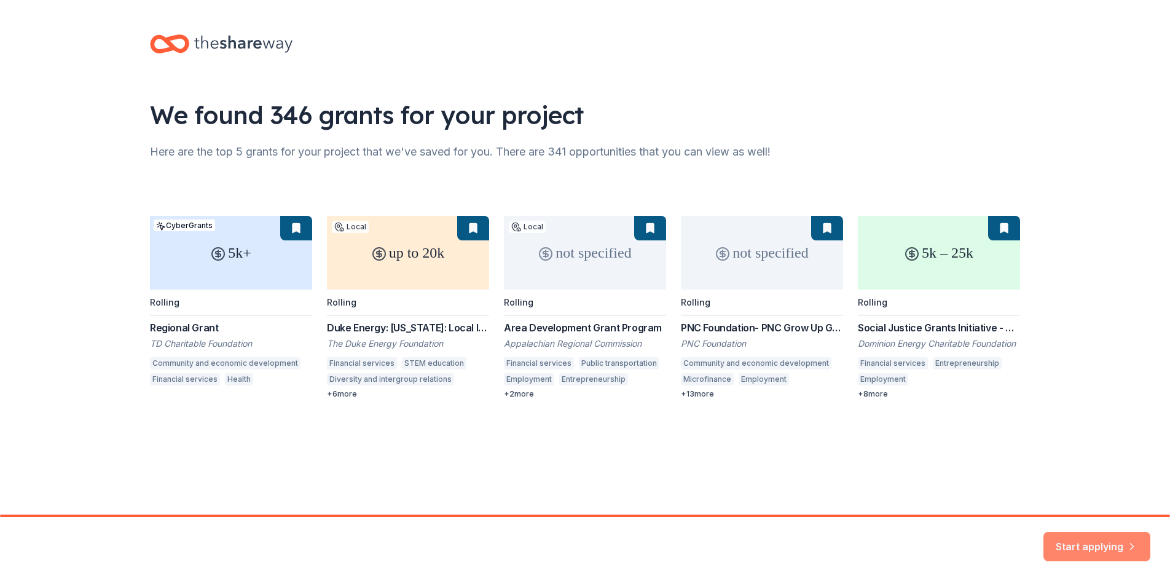
click at [1094, 536] on button "Start applying" at bounding box center [1096, 540] width 107 height 29
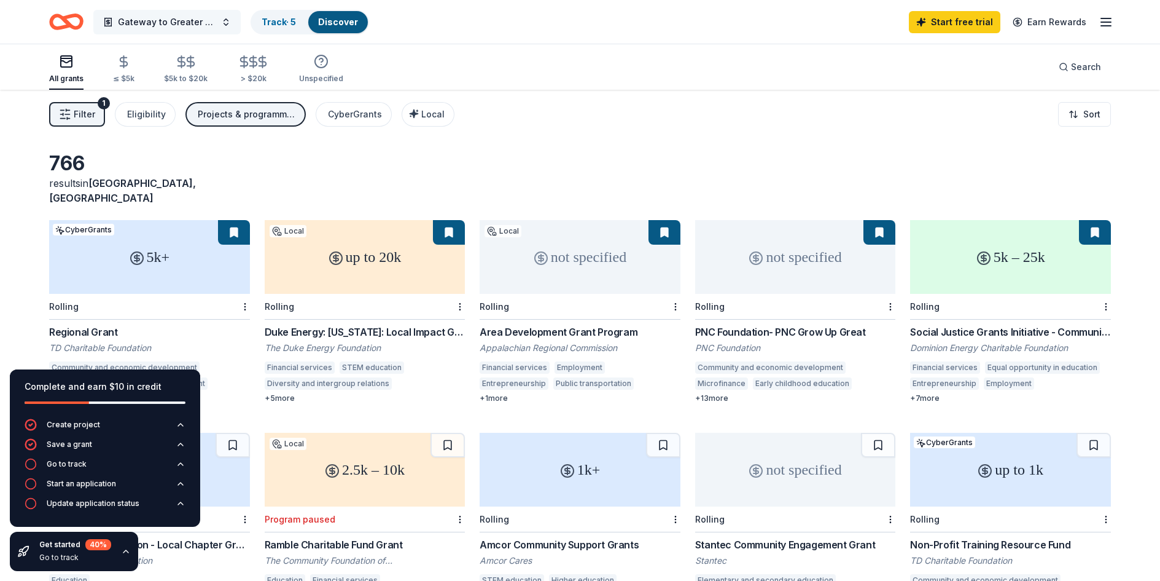
click at [226, 27] on button "Gateway to Greater Financial Literacy" at bounding box center [166, 22] width 147 height 25
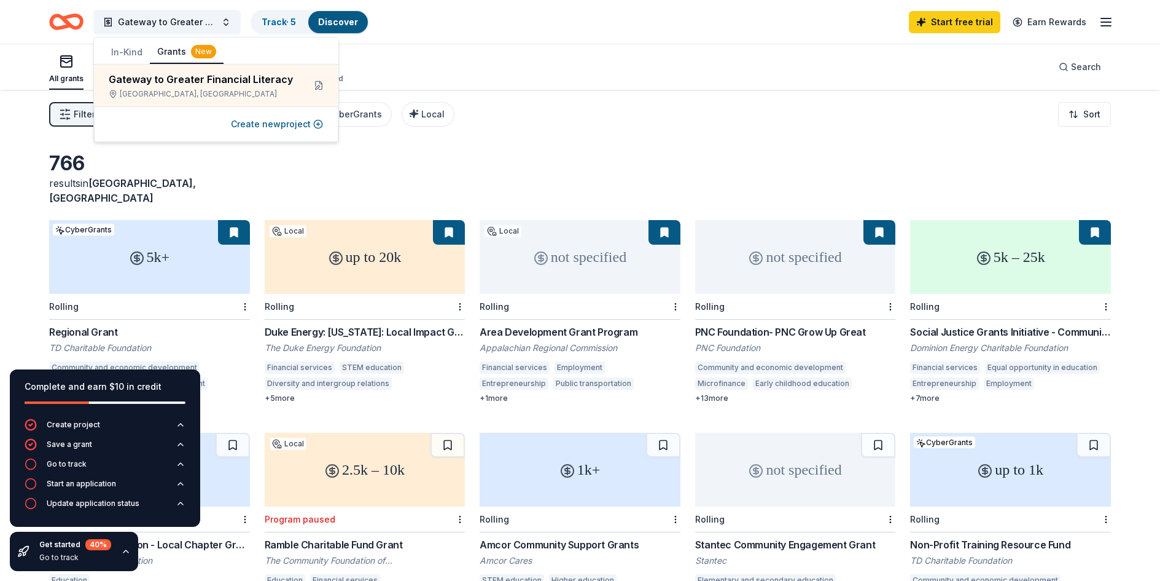
click at [1104, 28] on icon "button" at bounding box center [1106, 22] width 15 height 15
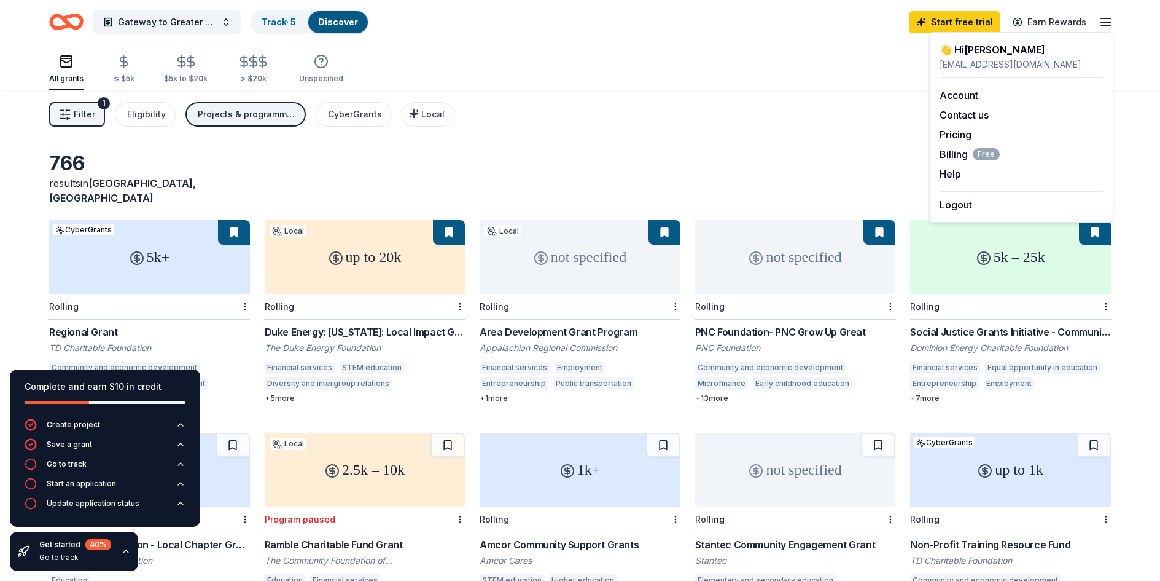
click at [976, 207] on div "Logout" at bounding box center [1021, 201] width 163 height 21
click at [996, 211] on div "Logout" at bounding box center [1021, 201] width 163 height 21
click at [951, 206] on button "Logout" at bounding box center [956, 204] width 33 height 15
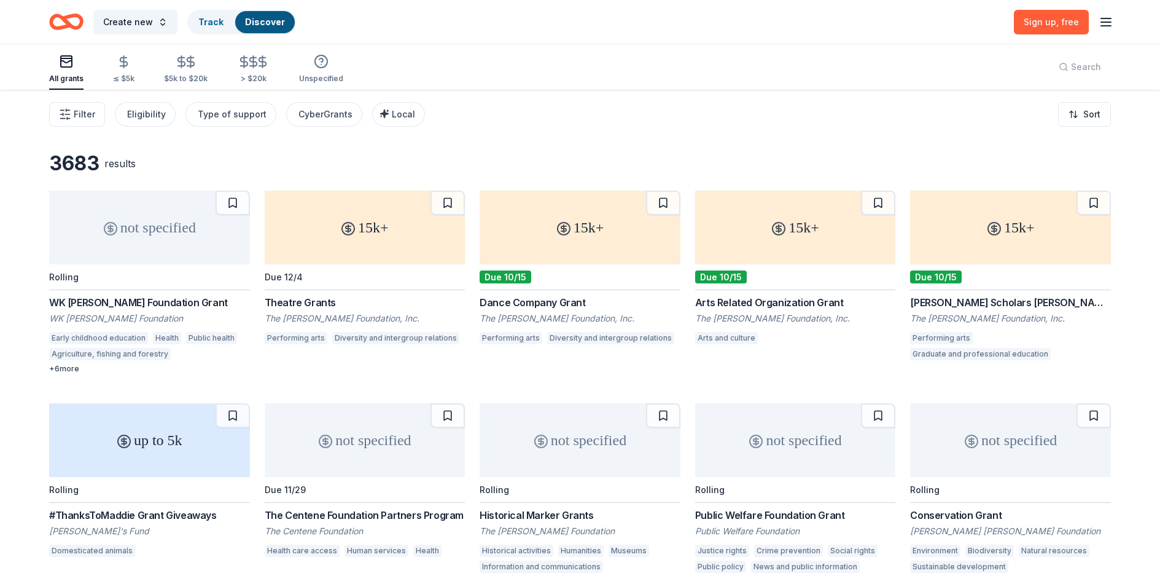
click at [1108, 27] on icon "button" at bounding box center [1106, 22] width 15 height 15
